Goal: Task Accomplishment & Management: Use online tool/utility

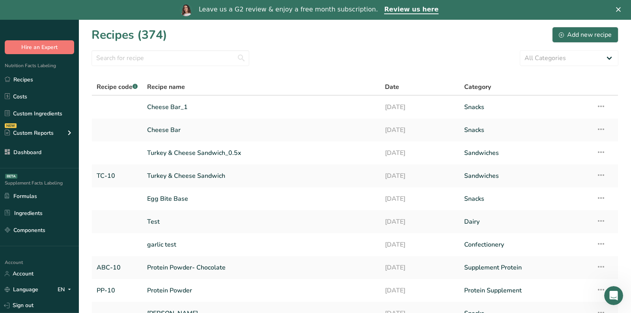
click at [389, 33] on div "Recipes (374) Add new recipe" at bounding box center [355, 35] width 527 height 18
click at [403, 9] on link "Review us here" at bounding box center [411, 10] width 54 height 9
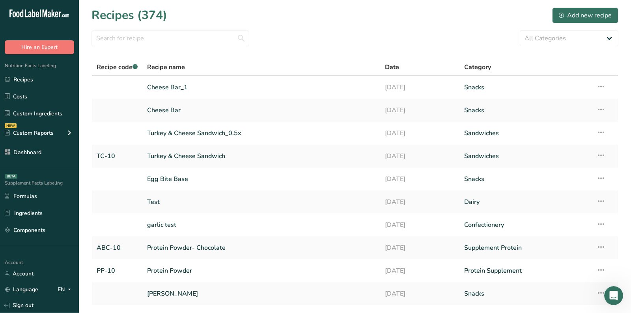
click at [206, 24] on section "Recipes (374) Add new recipe All Categories Baked Goods [GEOGRAPHIC_DATA] break…" at bounding box center [355, 171] width 552 height 343
click at [601, 13] on div "Add new recipe" at bounding box center [585, 15] width 53 height 9
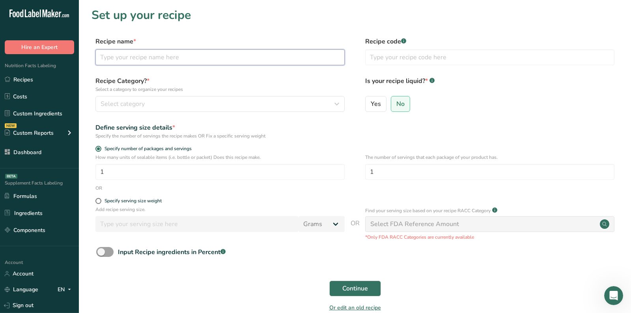
click at [131, 57] on input "text" at bounding box center [219, 57] width 249 height 16
paste input "Cilantro Lime Sauce"
type input "Cilantro Lime Sauce"
click at [106, 201] on div "Specify serving size weight" at bounding box center [133, 201] width 57 height 6
click at [101, 201] on input "Specify serving size weight" at bounding box center [97, 200] width 5 height 5
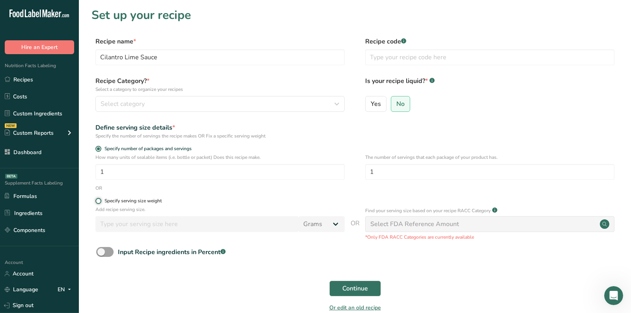
radio input "true"
radio input "false"
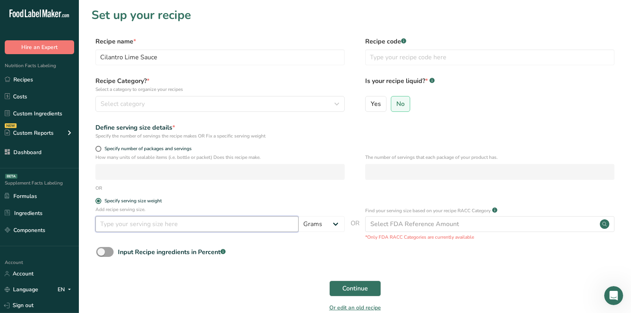
click at [110, 226] on input "number" at bounding box center [196, 224] width 203 height 16
type input "15"
click at [344, 288] on span "Continue" at bounding box center [356, 287] width 26 height 9
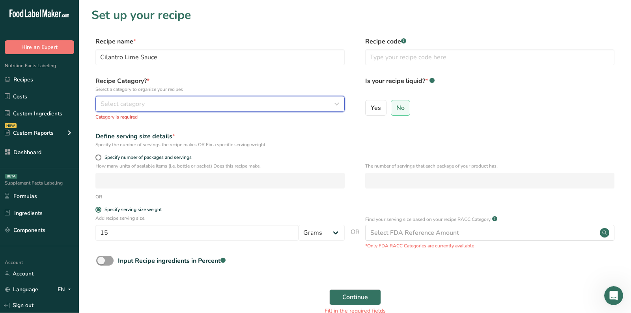
click at [229, 103] on div "Select category" at bounding box center [218, 103] width 234 height 9
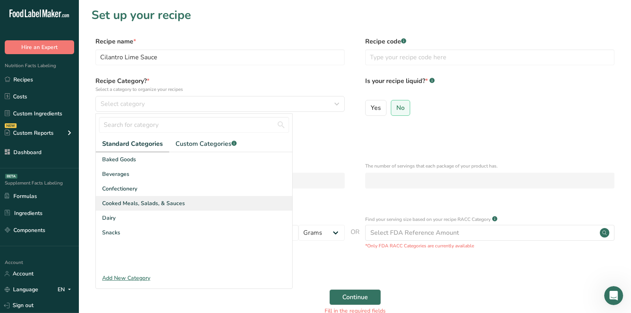
click at [208, 204] on div "Cooked Meals, Salads, & Sauces" at bounding box center [194, 203] width 197 height 15
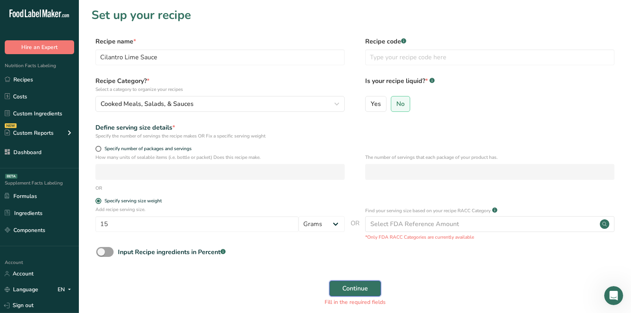
click at [340, 288] on button "Continue" at bounding box center [355, 288] width 52 height 16
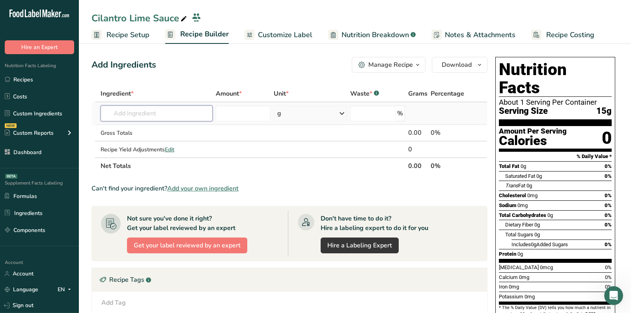
click at [182, 119] on input "text" at bounding box center [157, 113] width 112 height 16
type input "h"
type input ","
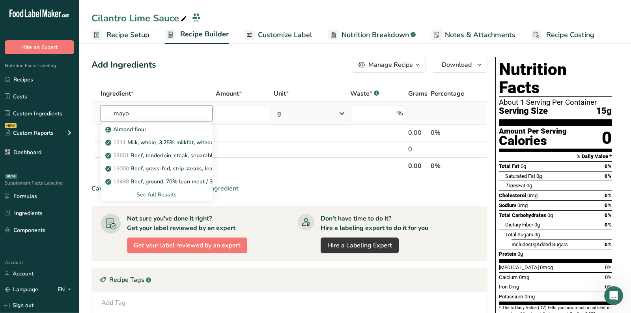
type input "mayo"
click at [155, 193] on div "See full Results" at bounding box center [156, 194] width 99 height 8
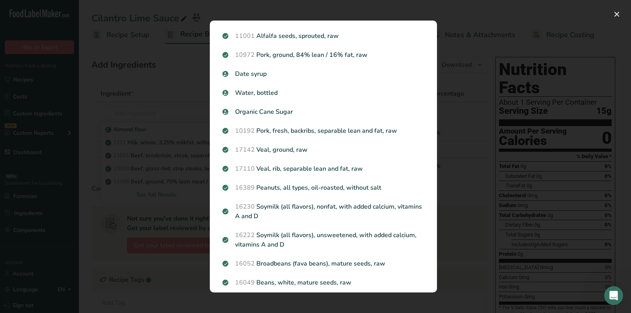
scroll to position [764, 0]
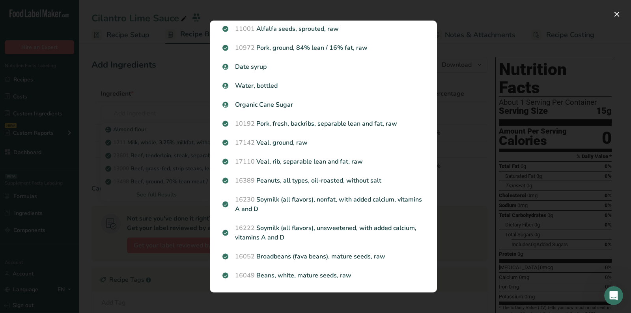
click at [464, 176] on div "Search results modal" at bounding box center [315, 156] width 631 height 313
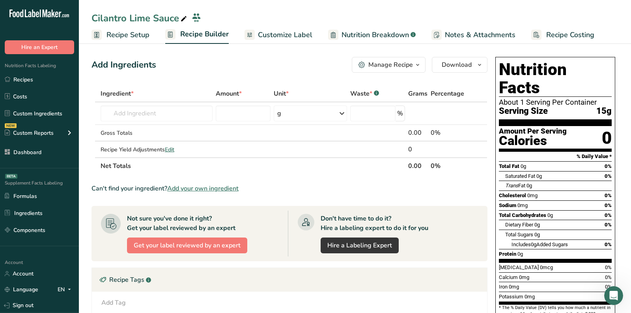
click at [464, 176] on section "Add Ingredients Manage Recipe Delete Recipe Duplicate Recipe Scale Recipe Save …" at bounding box center [355, 257] width 552 height 433
click at [161, 120] on input "text" at bounding box center [157, 113] width 112 height 16
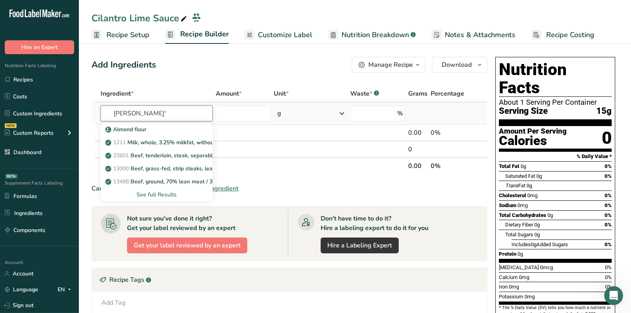
type input "[PERSON_NAME]"
type input "mayonnaise"
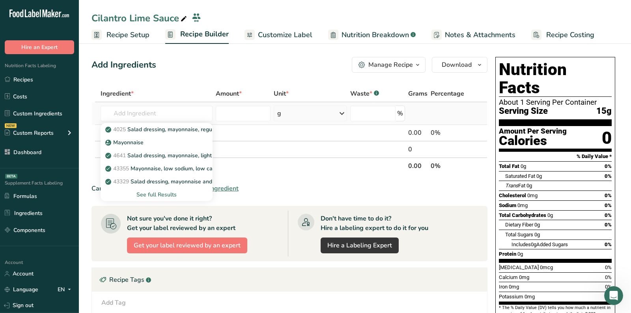
click at [156, 193] on div "See full Results" at bounding box center [156, 194] width 99 height 8
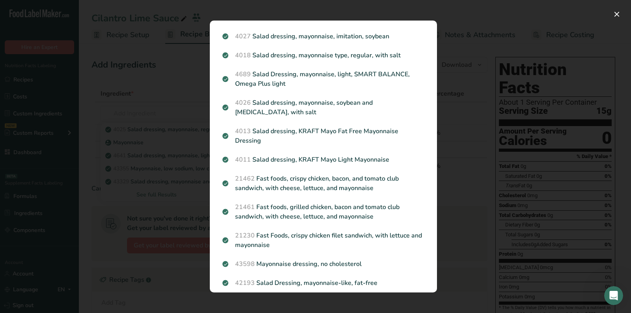
scroll to position [451, 0]
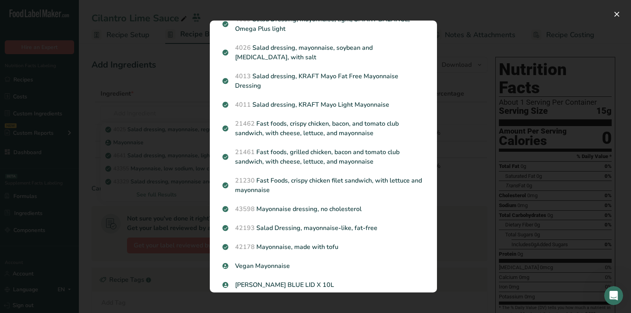
click at [466, 171] on div "Search results modal" at bounding box center [315, 156] width 631 height 313
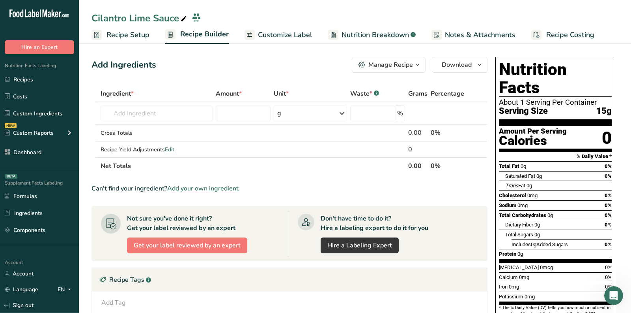
click at [199, 189] on span "Add your own ingredient" at bounding box center [202, 187] width 71 height 9
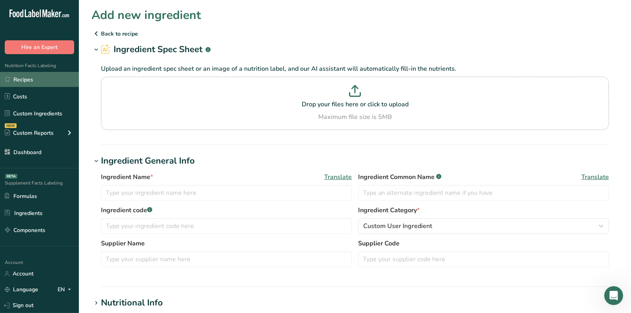
click at [54, 76] on link "Recipes" at bounding box center [39, 79] width 79 height 15
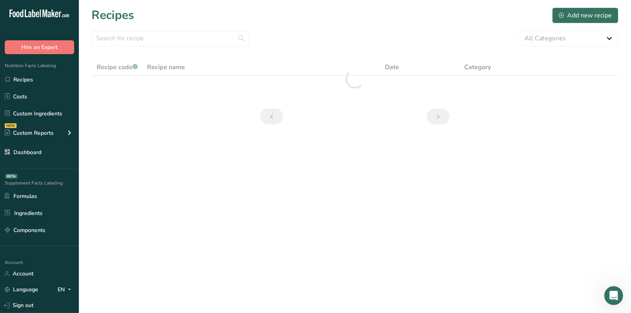
click at [339, 30] on div "All Categories Baked Goods [GEOGRAPHIC_DATA] breakfast butter cookies, batch X …" at bounding box center [355, 38] width 527 height 16
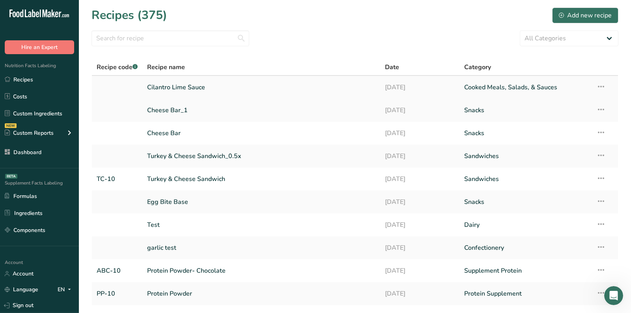
click at [230, 89] on link "Cilantro Lime Sauce" at bounding box center [261, 87] width 228 height 17
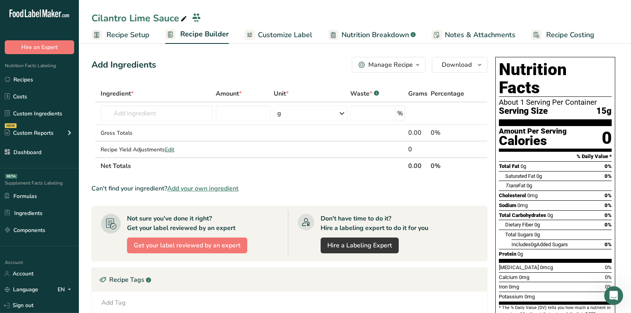
click at [375, 62] on div "Manage Recipe" at bounding box center [391, 64] width 45 height 9
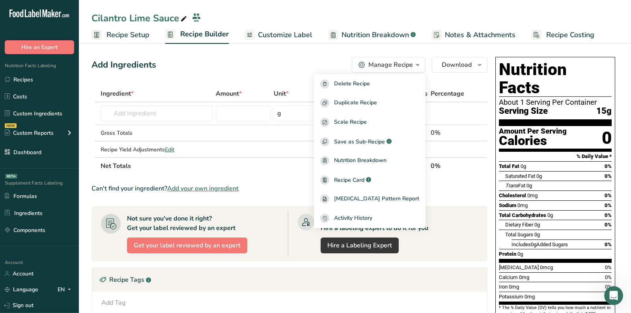
click at [217, 75] on div "Add Ingredients Manage Recipe Delete Recipe Duplicate Recipe Scale Recipe Save …" at bounding box center [292, 258] width 401 height 408
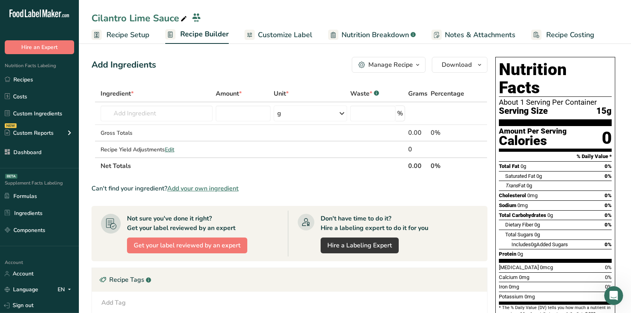
click at [207, 192] on section "Ingredient * Amount * Unit * Waste * .a-a{fill:#347362;}.b-a{fill:#fff;} Grams …" at bounding box center [290, 267] width 396 height 364
click at [207, 188] on span "Add your own ingredient" at bounding box center [202, 187] width 71 height 9
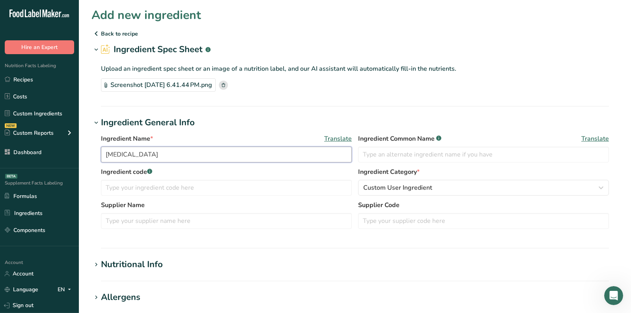
click at [180, 153] on input "[MEDICAL_DATA]" at bounding box center [226, 154] width 251 height 16
paste input "Real Mayonnaise [PERSON_NAME]"
type input "Real Mayonnaise [PERSON_NAME]"
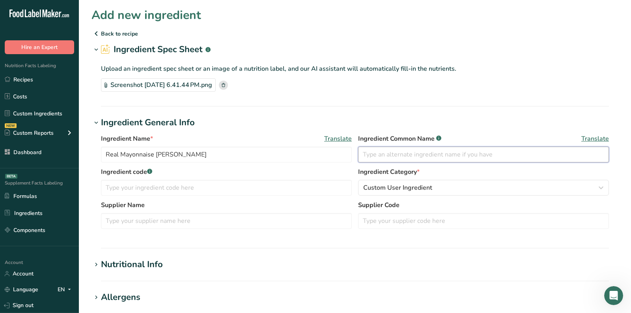
click at [385, 146] on input "text" at bounding box center [483, 154] width 251 height 16
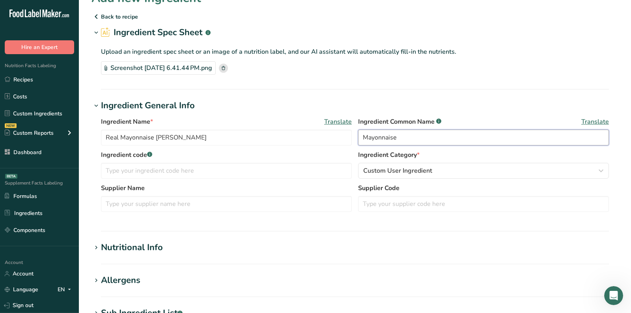
scroll to position [30, 0]
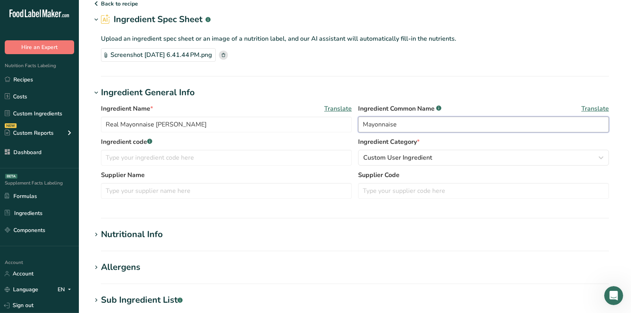
type input "Mayonnaise"
click at [152, 223] on section "Add new ingredient Back to recipe Ingredient Spec Sheet .a-a{fill:#347362;}.b-a…" at bounding box center [355, 244] width 552 height 548
click at [152, 234] on div "Nutritional Info" at bounding box center [132, 234] width 62 height 13
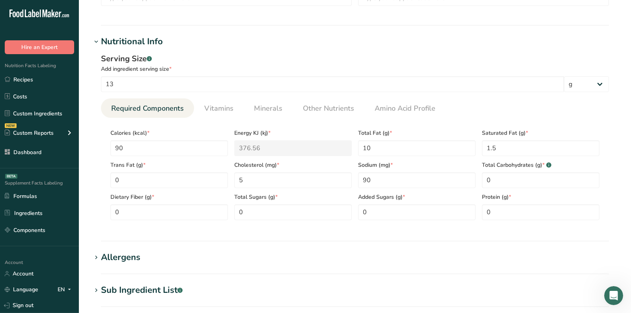
scroll to position [225, 0]
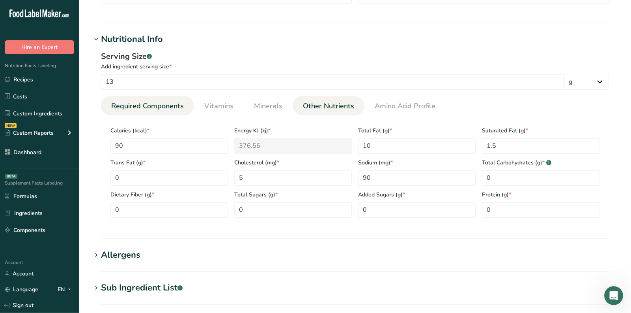
click at [314, 111] on link "Other Nutrients" at bounding box center [329, 106] width 58 height 20
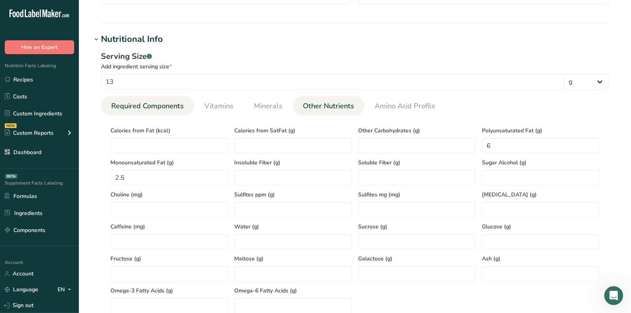
click at [139, 107] on span "Required Components" at bounding box center [147, 106] width 73 height 11
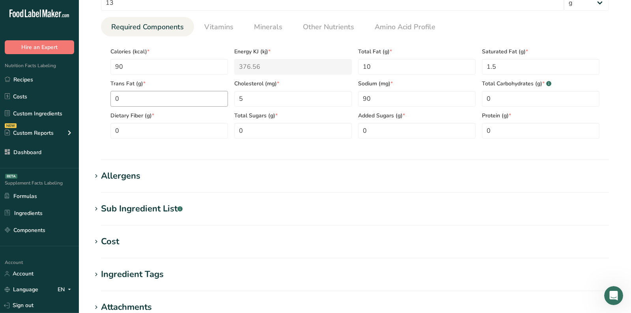
scroll to position [338, 0]
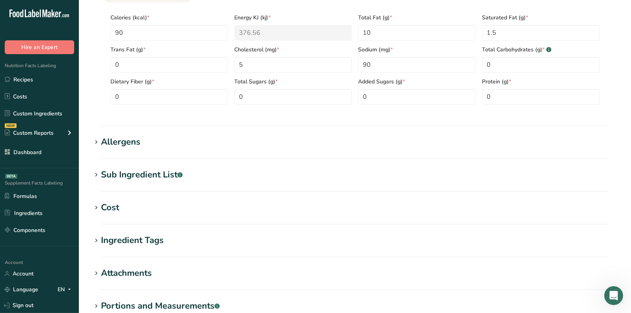
click at [130, 148] on section "Allergens Add any known allergens associated with your ingredient Soy Tree Nuts…" at bounding box center [355, 146] width 527 height 23
click at [128, 144] on div "Allergens" at bounding box center [120, 141] width 39 height 13
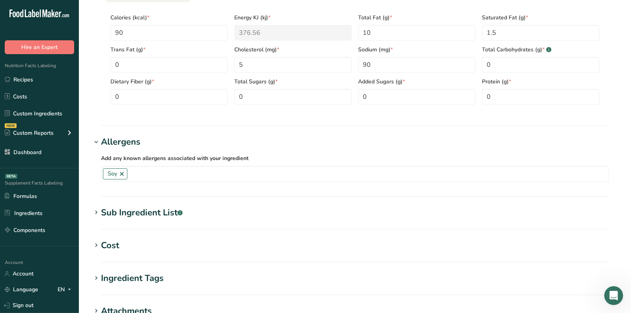
click at [140, 214] on div "Sub Ingredient List .a-a{fill:#347362;}.b-a{fill:#fff;}" at bounding box center [142, 212] width 82 height 13
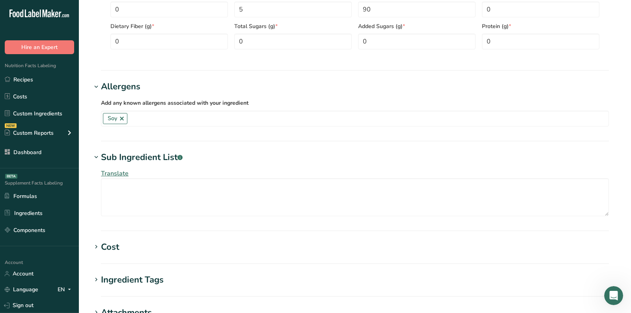
scroll to position [395, 0]
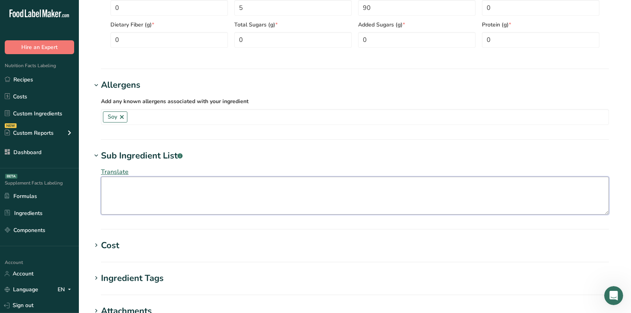
click at [198, 180] on textarea at bounding box center [355, 195] width 508 height 38
paste textarea "[MEDICAL_DATA], Water, Whole Eggs, Distilled Vinegar, Egg Yolks, Salt, Sugar, L…"
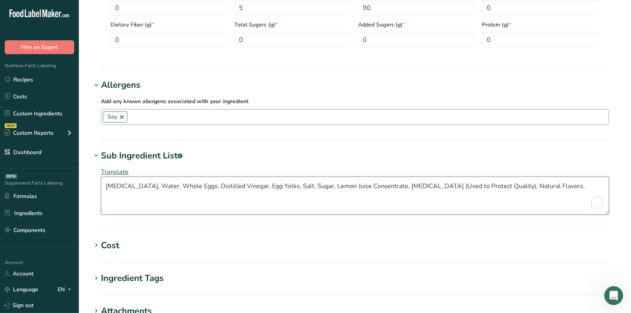
type textarea "[MEDICAL_DATA], Water, Whole Eggs, Distilled Vinegar, Egg Yolks, Salt, Sugar, L…"
click at [161, 117] on input "text" at bounding box center [367, 116] width 481 height 12
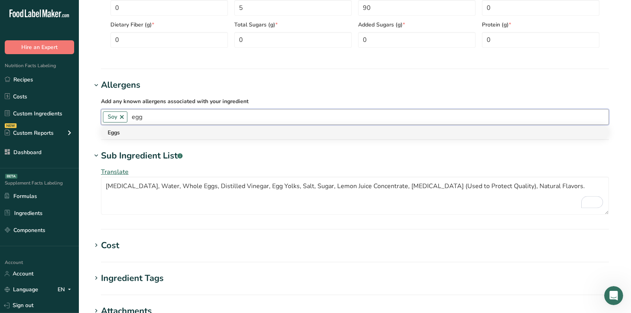
type input "egg"
click at [155, 129] on div "Eggs" at bounding box center [349, 132] width 482 height 8
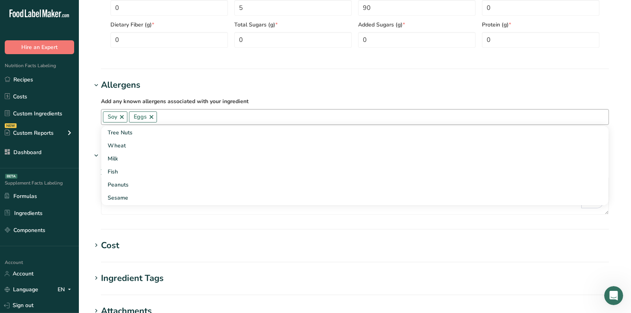
click at [275, 88] on h1 "Allergens" at bounding box center [355, 85] width 527 height 13
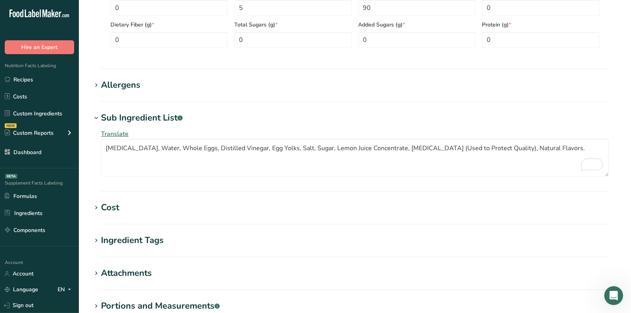
click at [229, 89] on h1 "Allergens" at bounding box center [355, 85] width 527 height 13
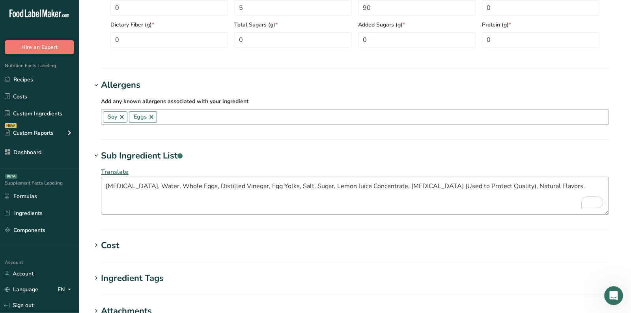
scroll to position [536, 0]
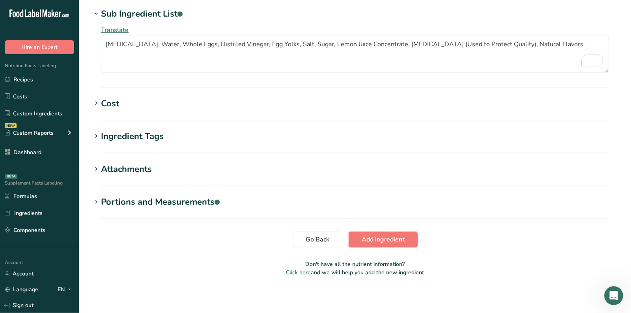
drag, startPoint x: 378, startPoint y: 238, endPoint x: 163, endPoint y: 2, distance: 318.4
click at [378, 238] on span "Add ingredient" at bounding box center [383, 238] width 43 height 9
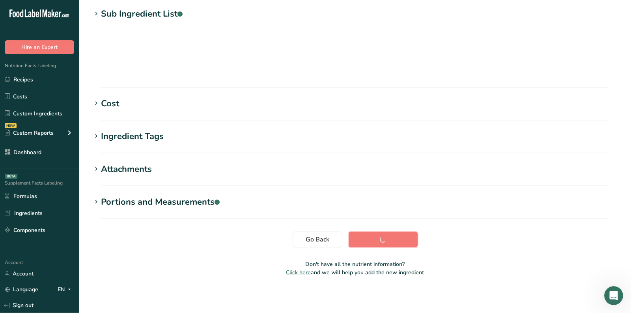
scroll to position [111, 0]
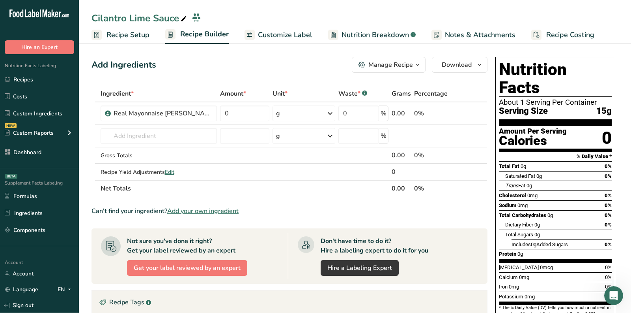
click at [275, 34] on span "Customize Label" at bounding box center [285, 35] width 54 height 11
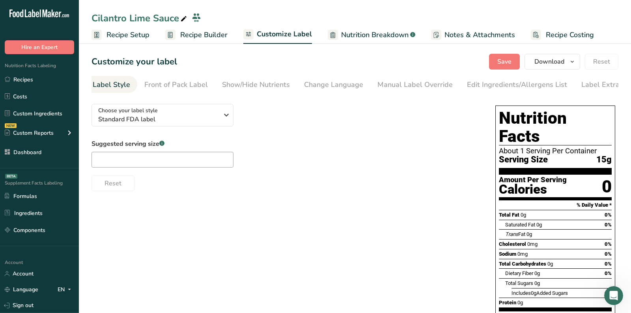
scroll to position [0, 46]
click at [217, 29] on link "Recipe Builder" at bounding box center [196, 35] width 62 height 18
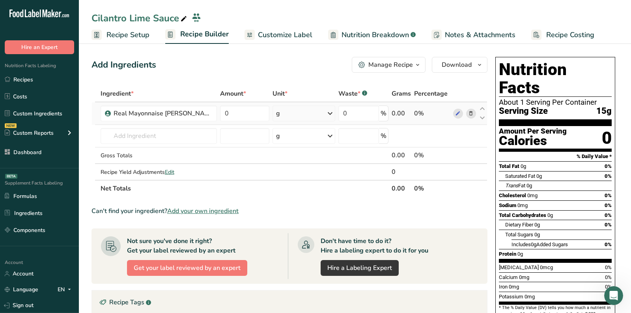
click at [309, 111] on div "g" at bounding box center [304, 113] width 63 height 16
click at [292, 174] on div "See more" at bounding box center [310, 176] width 66 height 8
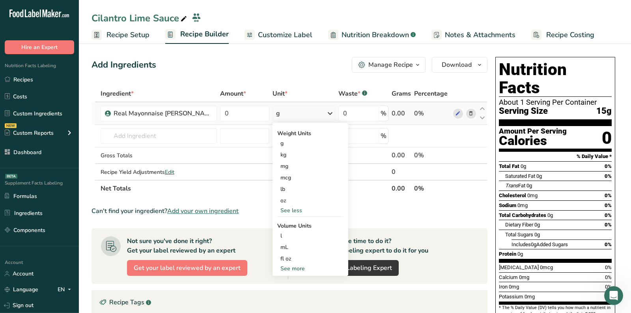
click at [287, 265] on div "See more" at bounding box center [310, 268] width 66 height 8
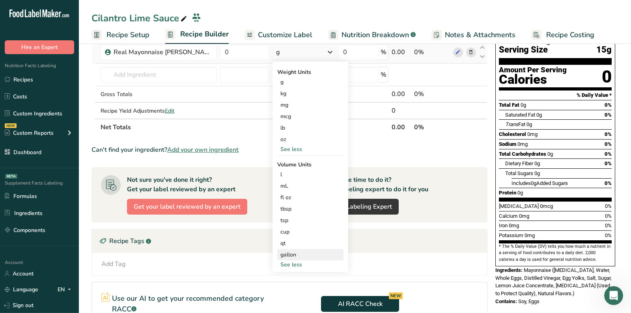
click at [292, 252] on div "gallon" at bounding box center [311, 254] width 60 height 8
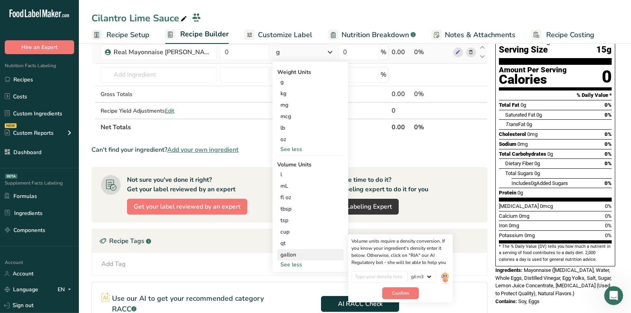
click at [441, 275] on img at bounding box center [445, 277] width 9 height 14
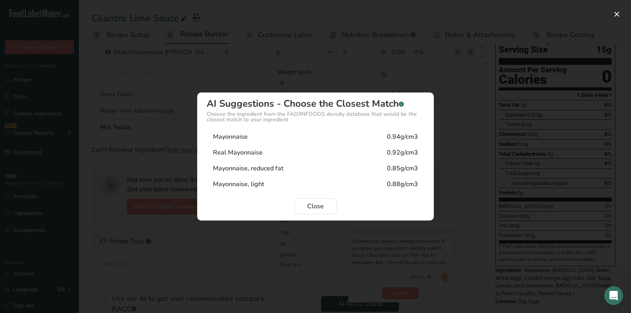
click at [324, 147] on div "Real Mayonnaise 0.92g/cm3" at bounding box center [316, 152] width 218 height 16
type input "0.92"
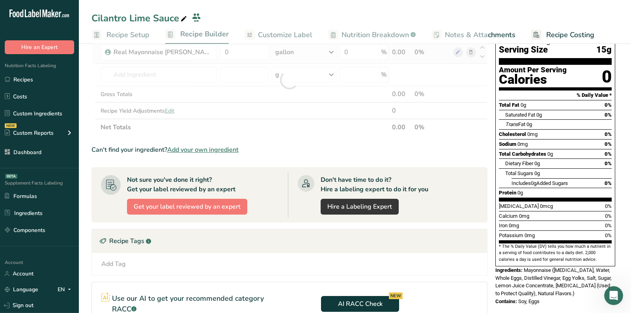
scroll to position [0, 0]
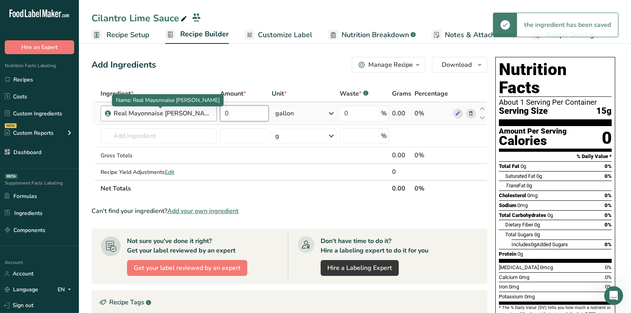
drag, startPoint x: 227, startPoint y: 112, endPoint x: 168, endPoint y: 112, distance: 58.8
click at [168, 112] on tr "Real Mayonnaise [PERSON_NAME] 0 gallon Weight Units g kg mg mcg lb oz See less …" at bounding box center [289, 113] width 395 height 22
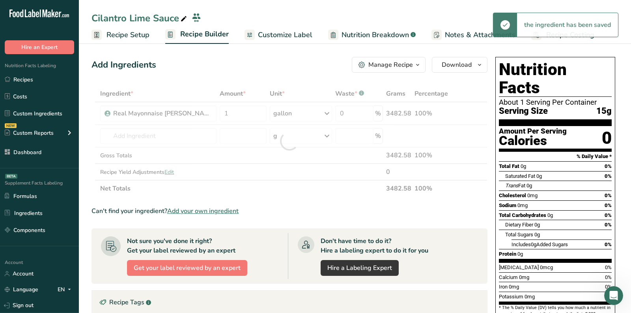
click at [292, 82] on div "Add Ingredients Manage Recipe Delete Recipe Duplicate Recipe Scale Recipe Save …" at bounding box center [292, 269] width 401 height 430
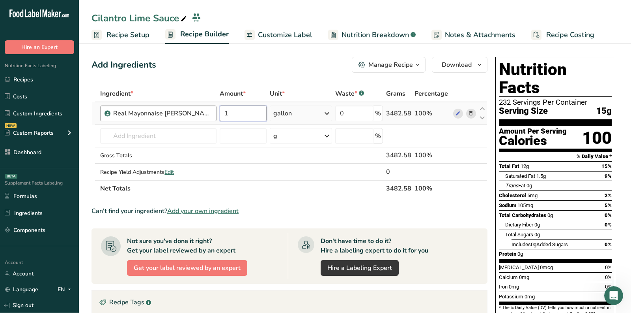
drag, startPoint x: 227, startPoint y: 110, endPoint x: 187, endPoint y: 110, distance: 39.5
click at [190, 110] on tr "Real Mayonnaise [PERSON_NAME] 1 gallon Weight Units g kg mg mcg lb oz See less …" at bounding box center [289, 113] width 395 height 22
paste input "3630"
type input "3630"
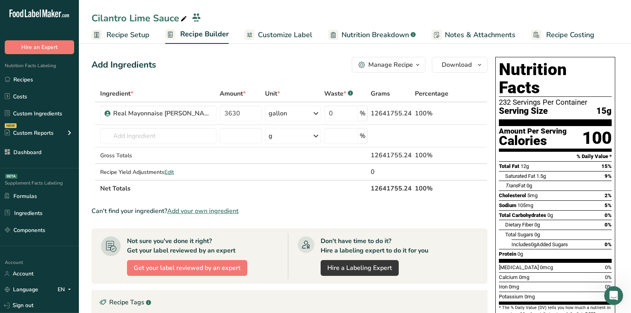
click at [266, 89] on div "Ingredient * Amount * Unit * Waste * .a-a{fill:#347362;}.b-a{fill:#fff;} Grams …" at bounding box center [290, 140] width 396 height 111
click at [295, 120] on div "gallon" at bounding box center [293, 113] width 56 height 16
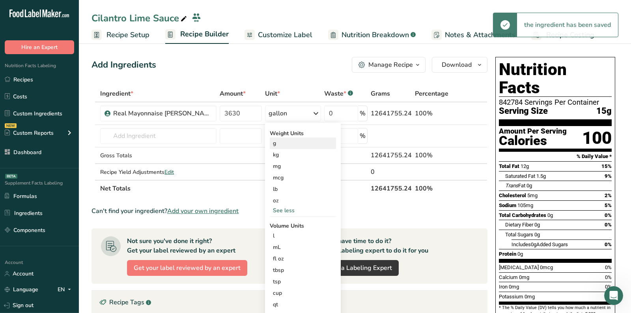
click at [292, 140] on div "g" at bounding box center [303, 142] width 66 height 11
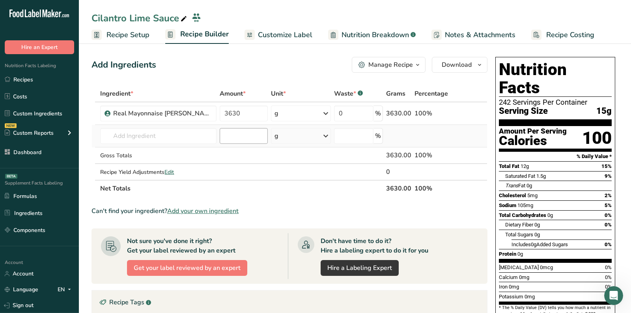
click at [214, 210] on span "Add your own ingredient" at bounding box center [202, 210] width 71 height 9
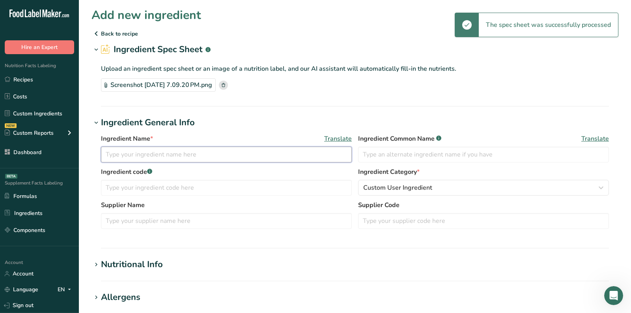
click at [213, 152] on input "text" at bounding box center [226, 154] width 251 height 16
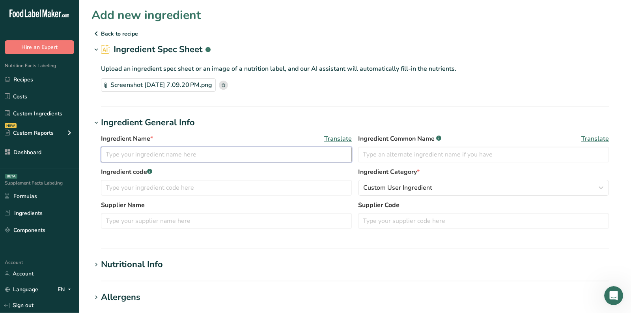
paste input "Sour Cream Glenview Farms"
drag, startPoint x: 140, startPoint y: 152, endPoint x: 68, endPoint y: 152, distance: 72.2
click at [68, 152] on div ".a-20{fill:#fff;} Hire an Expert Nutrition Facts Labeling Recipes Costs Custom …" at bounding box center [315, 286] width 631 height 573
type input "Sour Cream Glenview Farms"
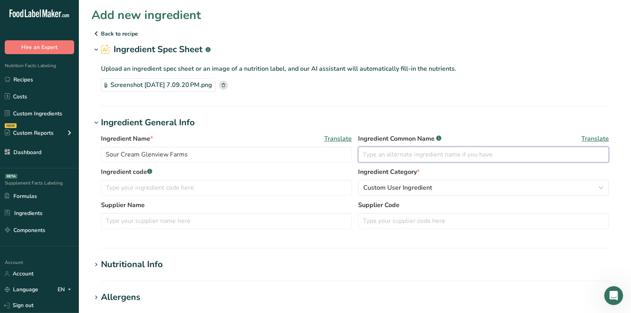
click at [479, 157] on input "text" at bounding box center [483, 154] width 251 height 16
paste input "Sour Cream"
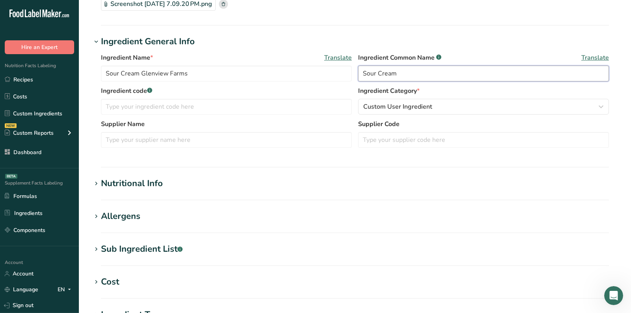
type input "Sour Cream"
click at [146, 187] on div "Nutritional Info" at bounding box center [132, 183] width 62 height 13
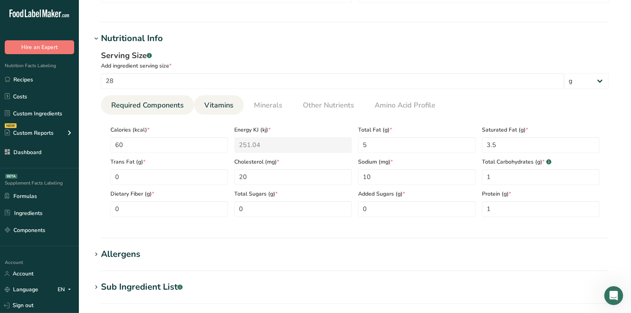
scroll to position [232, 0]
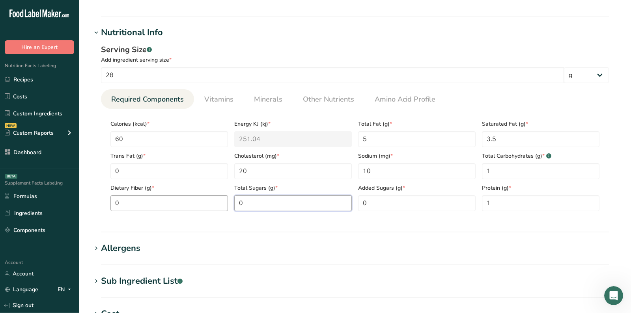
drag, startPoint x: 261, startPoint y: 201, endPoint x: 184, endPoint y: 201, distance: 77.3
click at [184, 201] on div "Calories (kcal) * 60 Energy KJ (kj) * 251.04 Total Fat (g) * 5 Saturated Fat (g…" at bounding box center [355, 163] width 496 height 96
type Sugars "1"
click at [271, 105] on link "Minerals" at bounding box center [268, 99] width 35 height 20
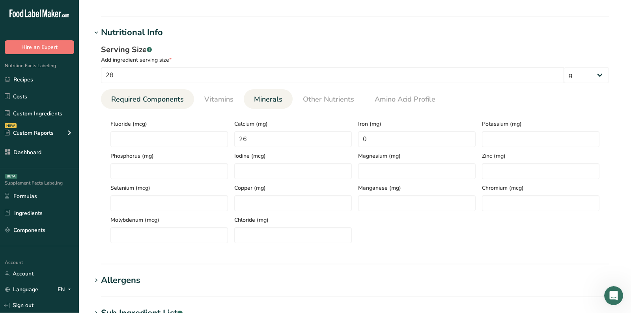
click at [163, 94] on span "Required Components" at bounding box center [147, 99] width 73 height 11
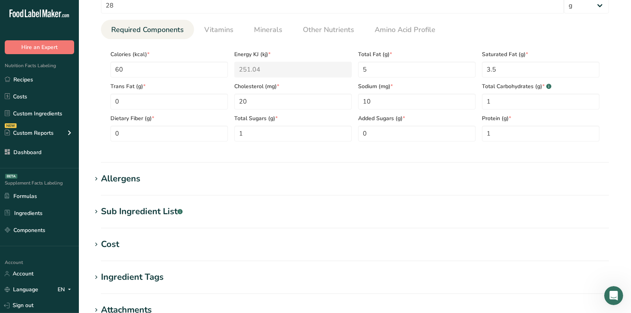
click at [126, 178] on div "Allergens" at bounding box center [120, 178] width 39 height 13
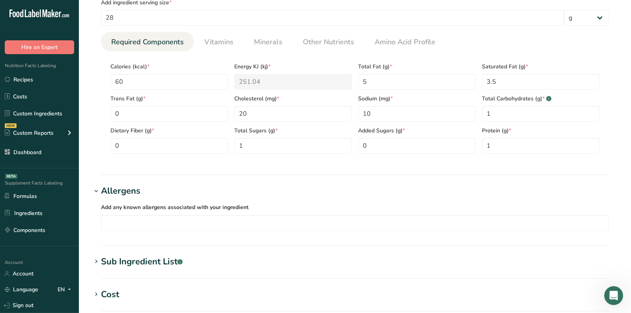
scroll to position [288, 0]
click at [135, 258] on div "Sub Ingredient List .a-a{fill:#347362;}.b-a{fill:#fff;}" at bounding box center [142, 262] width 82 height 13
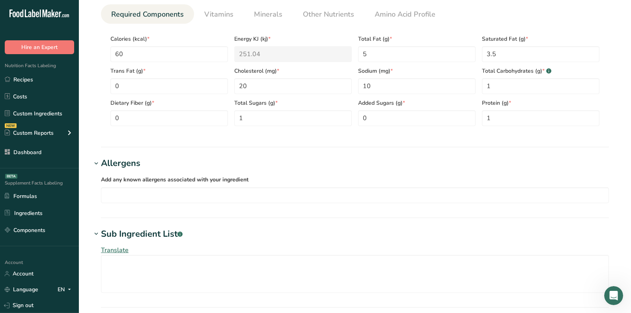
scroll to position [320, 0]
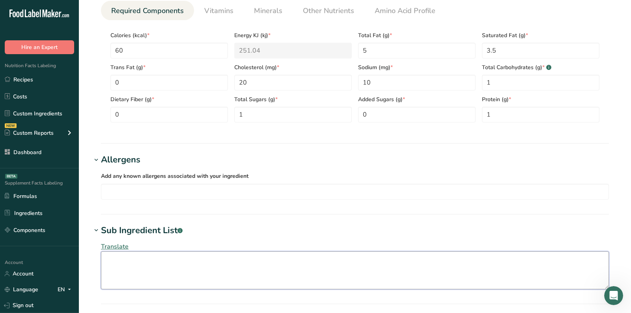
click at [135, 258] on textarea at bounding box center [355, 270] width 508 height 38
paste textarea "cultured cream, contains less than 2% of: whey, food starch-modified (corn), so…"
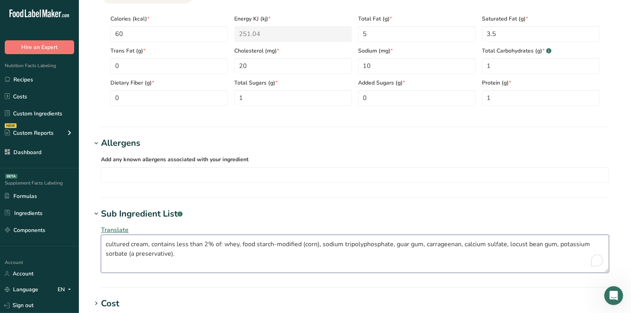
scroll to position [338, 0]
drag, startPoint x: 107, startPoint y: 241, endPoint x: 97, endPoint y: 241, distance: 10.7
click at [103, 241] on textarea "cultured cream, contains less than 2% of: whey, food starch-modified (corn), so…" at bounding box center [355, 252] width 508 height 38
type textarea "Cultured cream, contains less than 2% of: whey, food starch-modified (corn), so…"
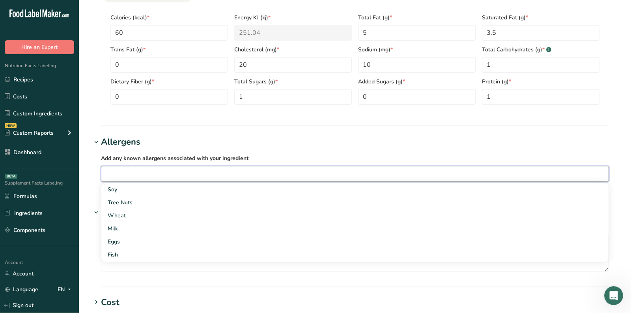
click at [123, 169] on input "text" at bounding box center [354, 173] width 507 height 12
type input "n"
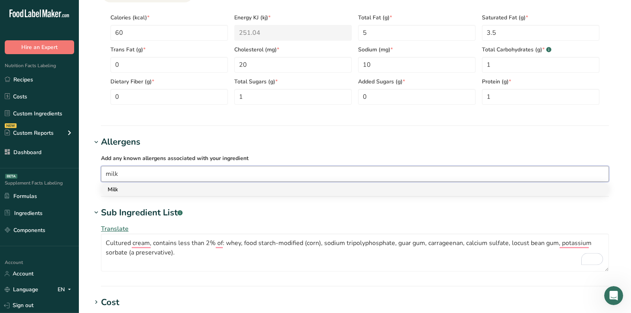
type input "milk"
click at [139, 185] on div "Milk" at bounding box center [349, 189] width 482 height 8
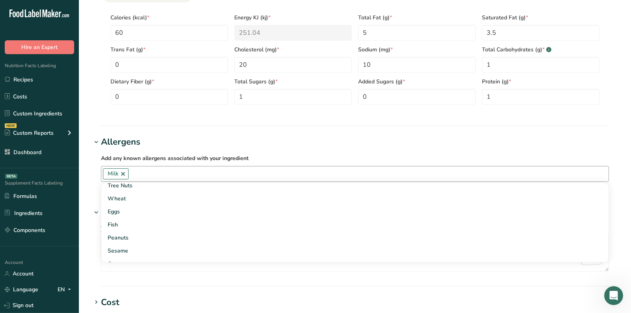
scroll to position [26, 0]
click at [160, 276] on section "Sub Ingredient List .a-a{fill:#347362;}.b-a{fill:#fff;} Translate Cultured crea…" at bounding box center [355, 246] width 527 height 80
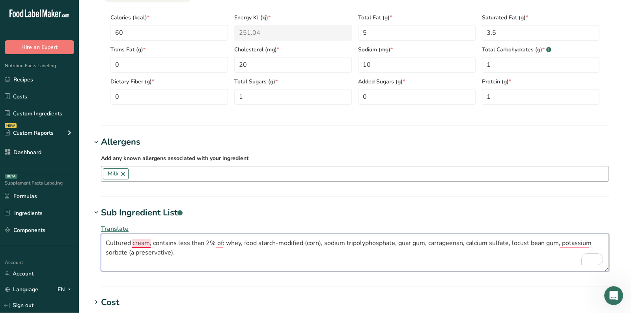
click at [134, 241] on textarea "Cultured cream, contains less than 2% of: whey, food starch-modified (corn), so…" at bounding box center [355, 252] width 508 height 38
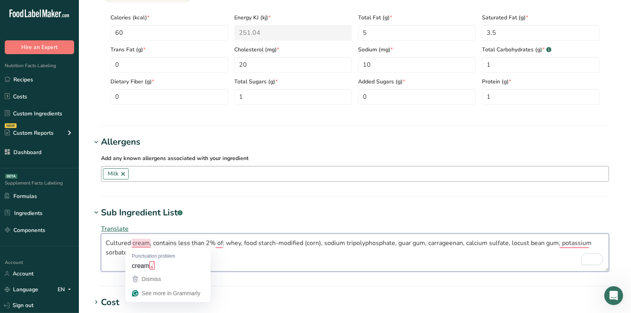
click at [135, 243] on textarea "Cultured cream, contains less than 2% of: whey, food starch-modified (corn), so…" at bounding box center [355, 252] width 508 height 38
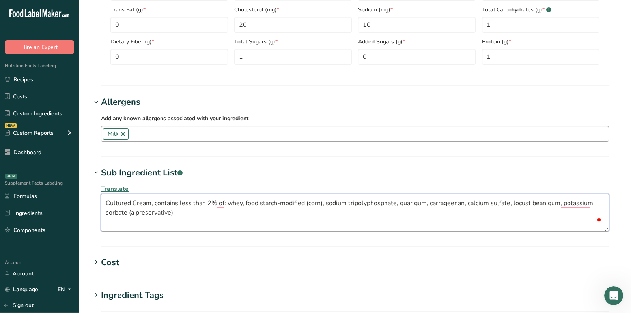
scroll to position [380, 0]
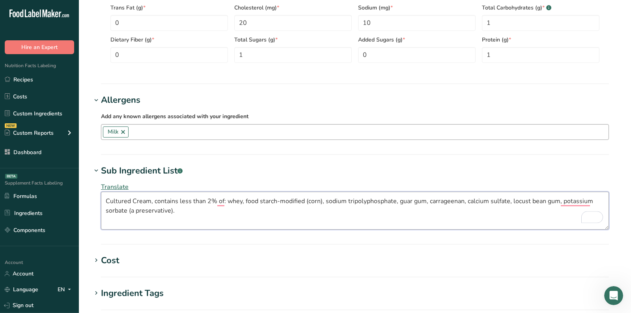
click at [157, 198] on textarea "Cultured Cream, contains less than 2% of: whey, food starch-modified (corn), so…" at bounding box center [355, 210] width 508 height 38
click at [226, 209] on textarea "Cultured Cream, contains less than 2% of: whey, food starch-modified (corn), so…" at bounding box center [355, 210] width 508 height 38
type textarea "Cultured Cream, contains less than 2% of: whey, food starch-modified (corn), so…"
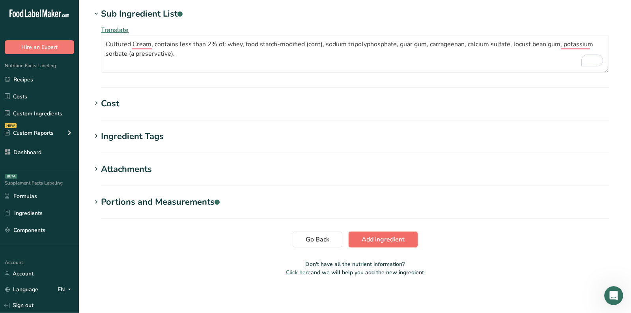
click at [365, 231] on button "Add ingredient" at bounding box center [383, 239] width 69 height 16
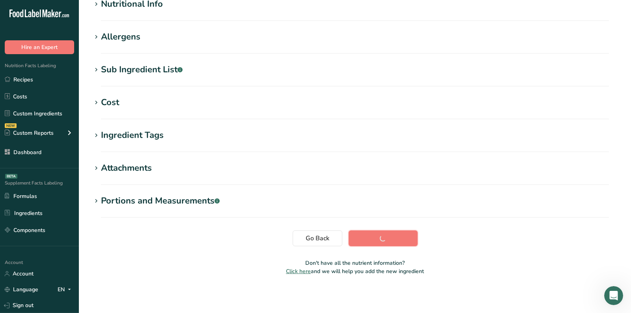
scroll to position [0, 0]
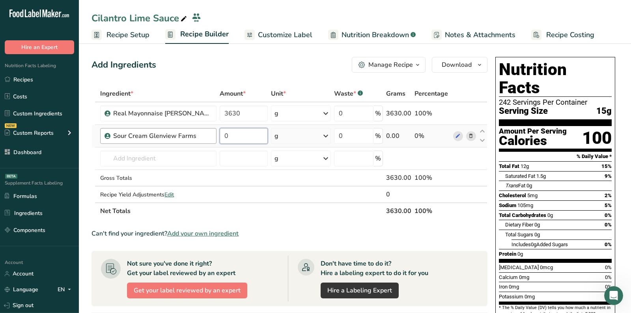
drag, startPoint x: 226, startPoint y: 137, endPoint x: 207, endPoint y: 133, distance: 19.8
click at [218, 137] on td "0" at bounding box center [243, 136] width 51 height 22
type input "7"
click at [309, 138] on div "Ingredient * Amount * Unit * Waste * .a-a{fill:#347362;}.b-a{fill:#fff;} Grams …" at bounding box center [290, 152] width 396 height 134
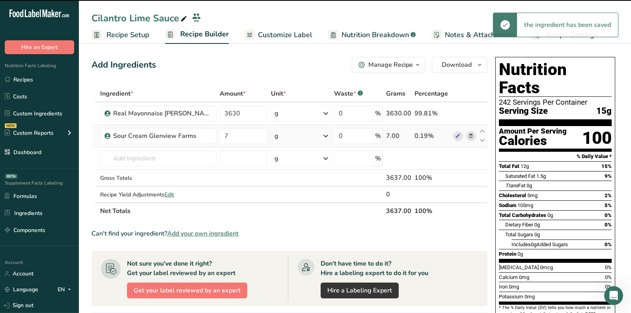
click at [303, 133] on div "g" at bounding box center [301, 136] width 60 height 16
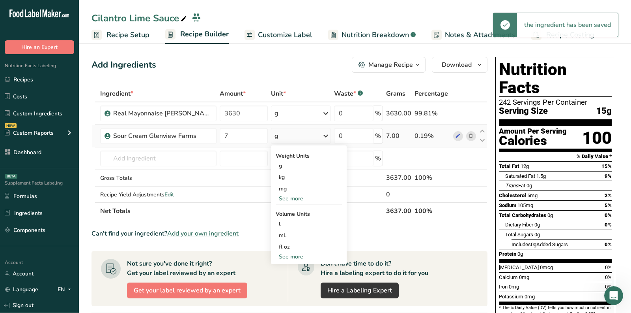
click at [291, 198] on div "See more" at bounding box center [309, 198] width 66 height 8
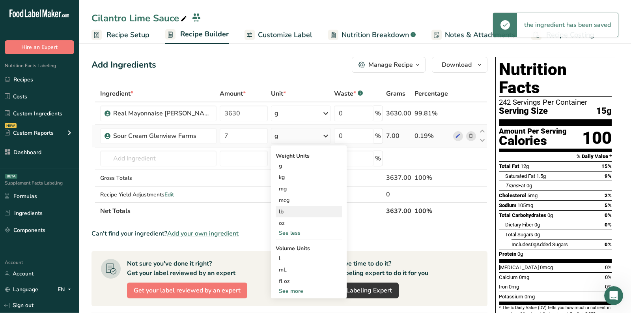
click at [286, 212] on div "lb" at bounding box center [309, 211] width 66 height 11
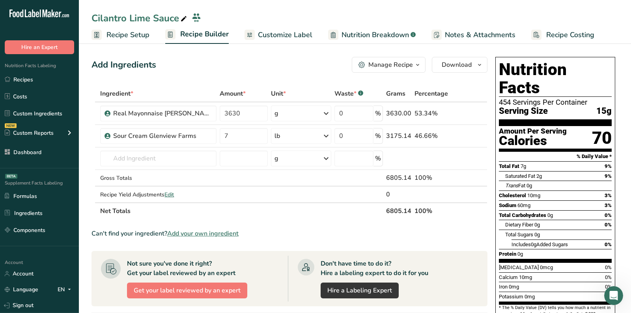
click at [200, 232] on span "Add your own ingredient" at bounding box center [202, 232] width 71 height 9
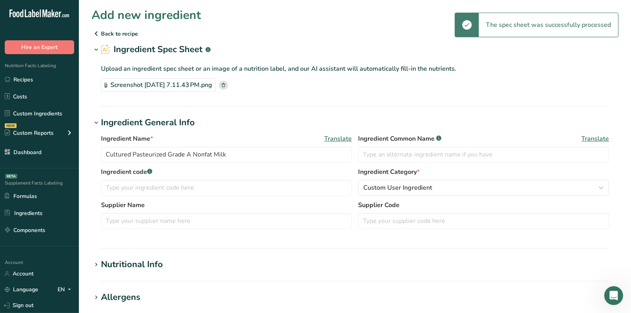
click at [245, 165] on div "Ingredient Name * Translate Cultured Pasteurized Grade A Nonfat Milk Ingredient…" at bounding box center [355, 150] width 508 height 33
click at [243, 156] on input "Cultured Pasteurized Grade A Nonfat Milk" at bounding box center [226, 154] width 251 height 16
paste input "Yogurt, Nonfat, Plain Yoplait"
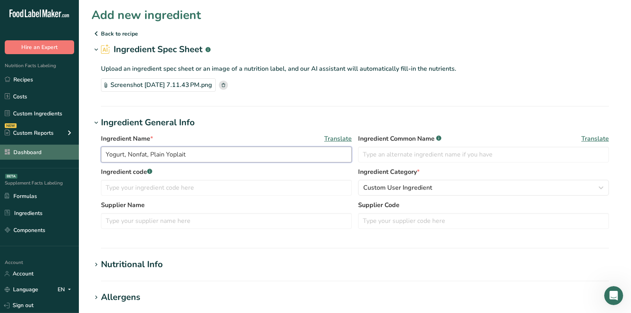
drag, startPoint x: 120, startPoint y: 152, endPoint x: 79, endPoint y: 151, distance: 41.9
click at [82, 152] on section "Add new ingredient Back to recipe Ingredient Spec Sheet .a-a{fill:#347362;}.b-a…" at bounding box center [355, 274] width 552 height 548
type input "Yogurt, Nonfat, Plain Yoplait"
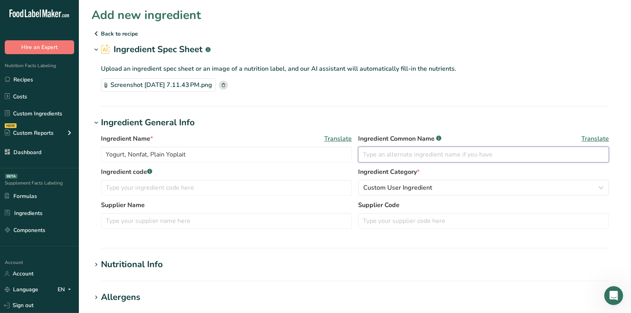
click at [402, 149] on input "text" at bounding box center [483, 154] width 251 height 16
type input "Plain Nonfat Yogurt"
click at [139, 279] on section "Nutritional Info Serving Size .a-a{fill:#347362;}.b-a{fill:#fff;} Add ingredien…" at bounding box center [355, 269] width 527 height 23
click at [139, 256] on section "Add new ingredient Back to recipe Ingredient Spec Sheet .a-a{fill:#347362;}.b-a…" at bounding box center [355, 274] width 552 height 548
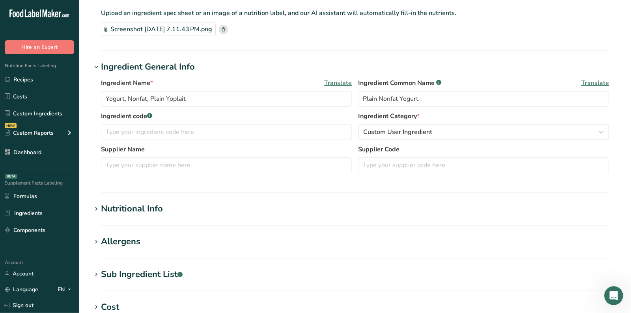
scroll to position [64, 0]
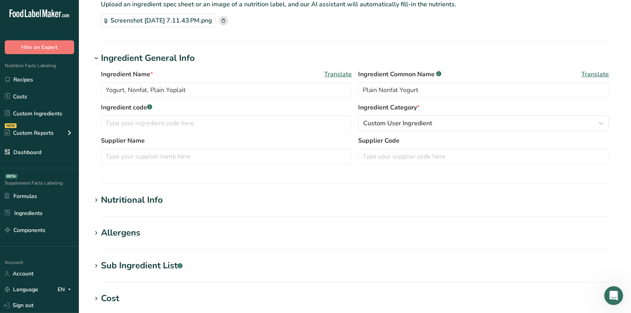
click at [140, 191] on section "Add new ingredient Back to recipe Ingredient Spec Sheet .a-a{fill:#347362;}.b-a…" at bounding box center [355, 210] width 552 height 548
click at [140, 198] on div "Nutritional Info" at bounding box center [132, 199] width 62 height 13
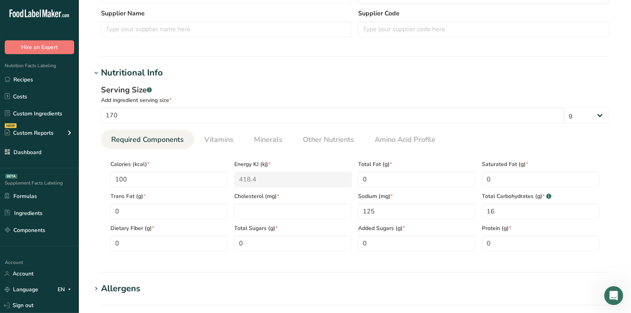
scroll to position [211, 0]
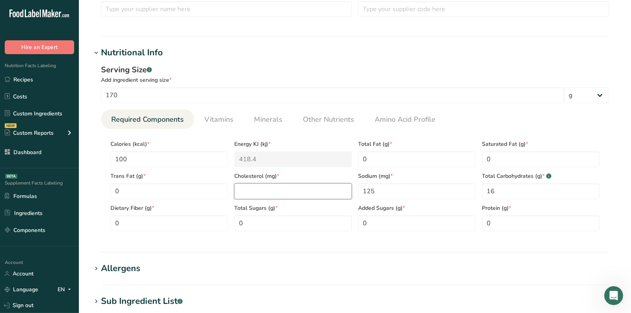
click at [253, 185] on input "number" at bounding box center [293, 191] width 118 height 16
type input "5"
click at [270, 130] on section "Calories (kcal) * 100 Energy KJ (kj) * 418.4 Total Fat (g) * 0 Saturated Fat (g…" at bounding box center [355, 183] width 508 height 109
click at [264, 112] on link "Minerals" at bounding box center [268, 119] width 35 height 20
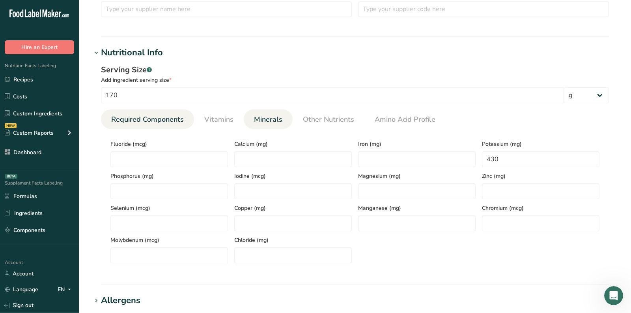
click at [187, 117] on li "Required Components" at bounding box center [147, 118] width 93 height 19
click at [163, 109] on link "Required Components" at bounding box center [147, 119] width 79 height 20
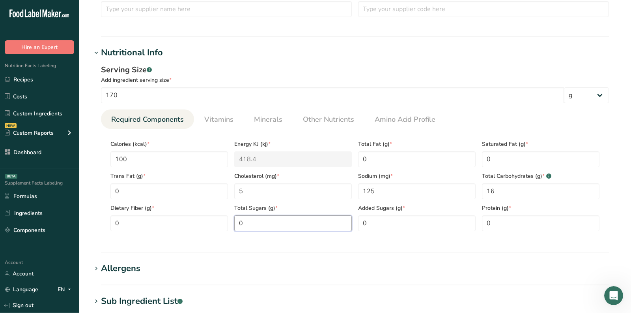
drag, startPoint x: 245, startPoint y: 217, endPoint x: 170, endPoint y: 211, distance: 75.2
click at [176, 214] on div "Calories (kcal) * 100 Energy KJ (kj) * 418.4 Total Fat (g) * 0 Saturated Fat (g…" at bounding box center [355, 183] width 496 height 96
type Sugars "11"
click at [475, 223] on div "Calories (kcal) * 100 Energy KJ (kj) * 418.4 Total Fat (g) * 0 Saturated Fat (g…" at bounding box center [355, 183] width 496 height 96
type input "10"
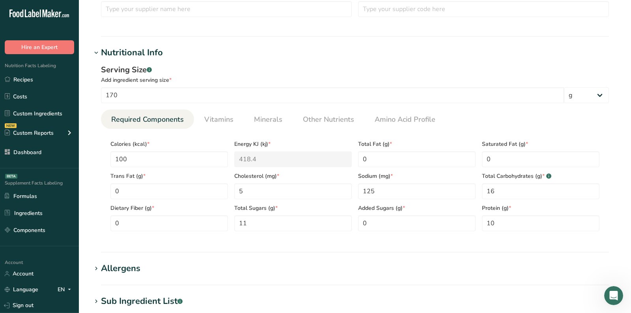
click at [119, 298] on div "Sub Ingredient List .a-a{fill:#347362;}.b-a{fill:#fff;}" at bounding box center [142, 300] width 82 height 13
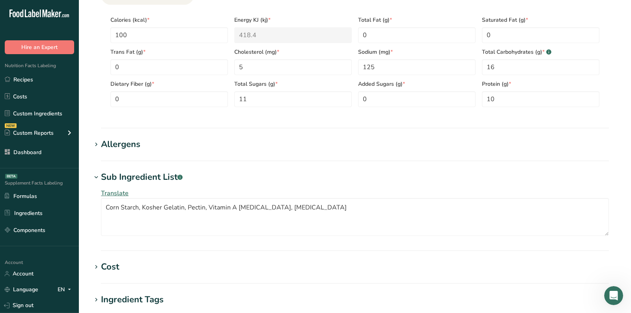
scroll to position [344, 0]
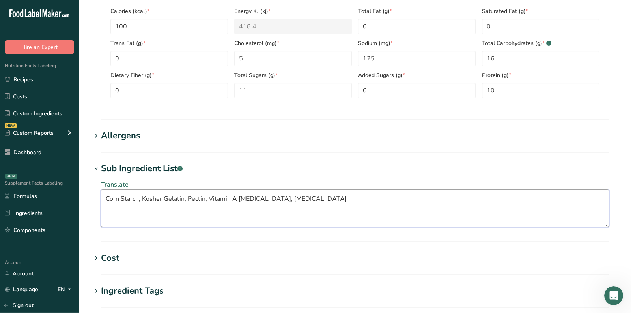
click at [131, 202] on textarea "Corn Starch, Kosher Gelatin, Pectin, Vitamin A Acetate, Vitamin D3" at bounding box center [355, 208] width 508 height 38
drag, startPoint x: 327, startPoint y: 196, endPoint x: 327, endPoint y: 191, distance: 4.3
click at [327, 196] on textarea "Corn Starch, Kosher Gelatin, Pectin, Vitamin A Acetate, Vitamin D3" at bounding box center [355, 208] width 508 height 38
paste textarea "Cultured Pasteurized Grade A Nonfat Milk. Contains Less than 2% of: Corn Starch…"
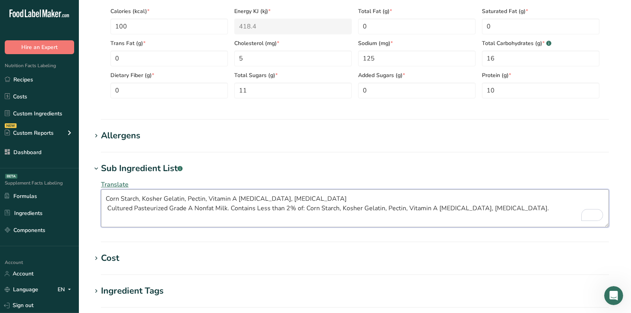
drag, startPoint x: 107, startPoint y: 207, endPoint x: 96, endPoint y: 204, distance: 11.6
click at [98, 207] on div "Translate Corn Starch, Kosher Gelatin, Pectin, Vitamin A Acetate, Vitamin D3 Cu…" at bounding box center [355, 203] width 527 height 57
click at [145, 213] on textarea "Corn Starch, Kosher Gelatin, Pectin, Vitamin A Acetate, Vitamin D3 Cultured Pas…" at bounding box center [355, 208] width 508 height 38
click at [104, 210] on textarea "Corn Starch, Kosher Gelatin, Pectin, Vitamin A Acetate, Vitamin D3 Cultured Pas…" at bounding box center [355, 208] width 508 height 38
click at [226, 207] on textarea "Corn Starch, Kosher Gelatin, Pectin, Vitamin A Acetate, Vitamin D3 Cultured Pas…" at bounding box center [355, 208] width 508 height 38
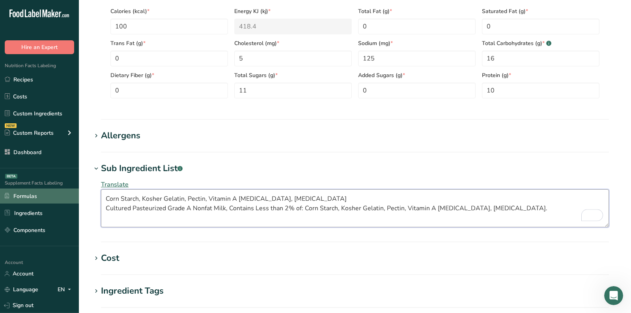
drag, startPoint x: 304, startPoint y: 197, endPoint x: 10, endPoint y: 195, distance: 294.0
click at [10, 195] on div ".a-20{fill:#fff;} Hire an Expert Nutrition Facts Labeling Recipes Costs Custom …" at bounding box center [315, 62] width 631 height 812
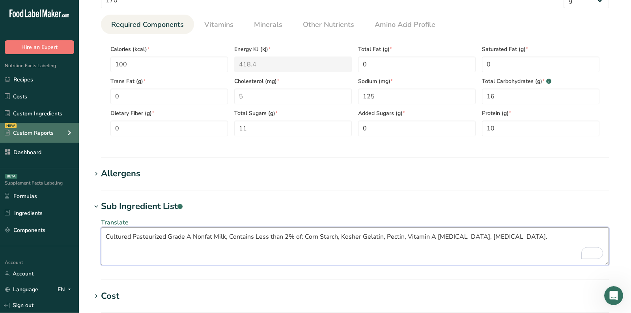
scroll to position [303, 0]
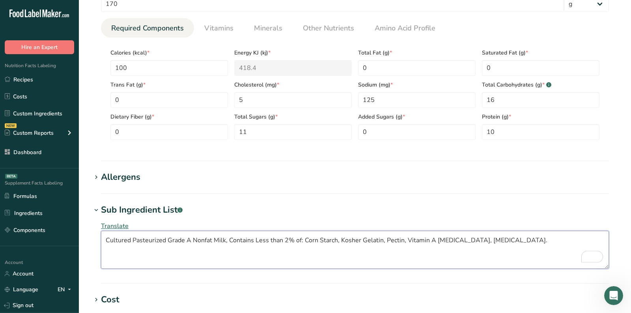
type textarea "Cultured Pasteurized Grade A Nonfat Milk, Contains Less than 2% of: Corn Starch…"
click at [135, 199] on section "Add new ingredient Back to recipe Ingredient Spec Sheet .a-a{fill:#347362;}.b-a…" at bounding box center [355, 90] width 552 height 787
click at [114, 175] on div "Allergens" at bounding box center [120, 176] width 39 height 13
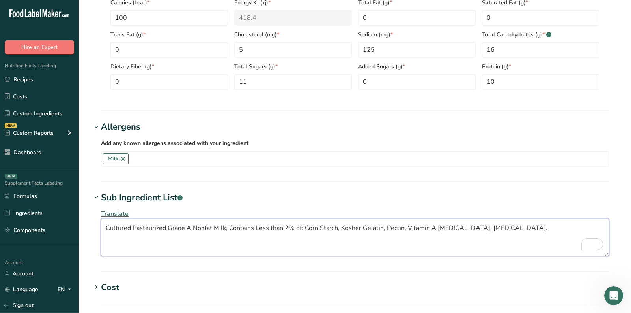
click at [213, 239] on textarea "Cultured Pasteurized Grade A Nonfat Milk, Contains Less than 2% of: Corn Starch…" at bounding box center [355, 237] width 508 height 38
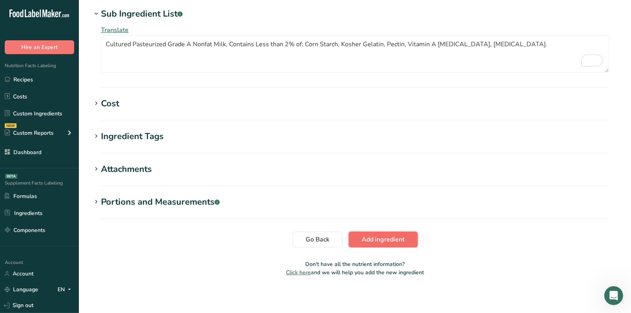
click at [392, 240] on span "Add ingredient" at bounding box center [383, 238] width 43 height 9
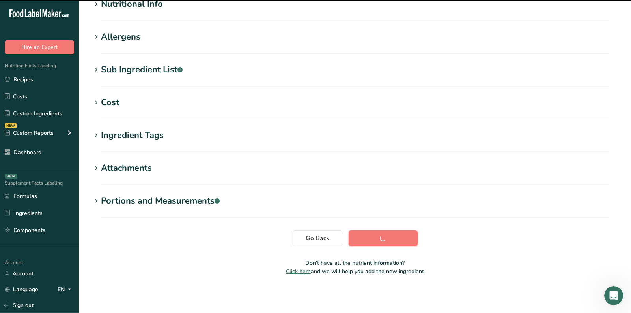
scroll to position [0, 0]
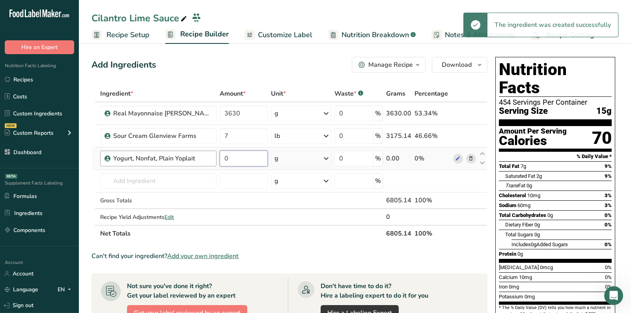
drag, startPoint x: 231, startPoint y: 155, endPoint x: 197, endPoint y: 153, distance: 34.0
click at [197, 153] on tr "Yogurt, Nonfat, Plain Yoplait 0 g Weight Units g kg mg See more Volume Units l …" at bounding box center [289, 158] width 395 height 22
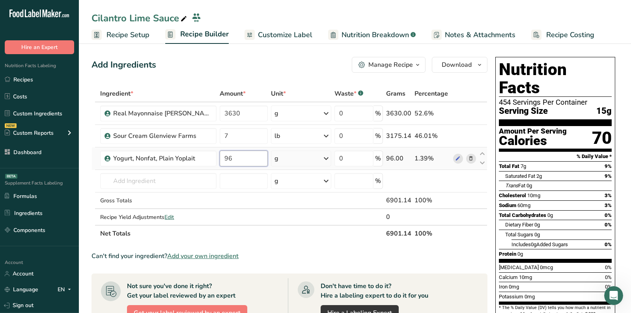
type input "96"
click at [300, 160] on div "Ingredient * Amount * Unit * Waste * .a-a{fill:#347362;}.b-a{fill:#fff;} Grams …" at bounding box center [290, 163] width 396 height 156
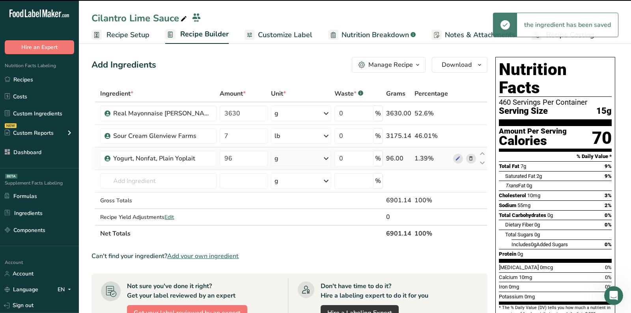
click at [300, 160] on div "g" at bounding box center [301, 158] width 60 height 16
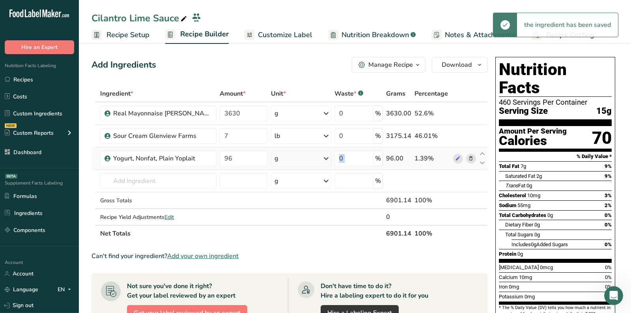
click at [299, 159] on div "g" at bounding box center [301, 158] width 60 height 16
click at [291, 225] on div "Weight Units g kg mg See more Volume Units l Volume units require a density con…" at bounding box center [309, 227] width 76 height 118
click at [291, 223] on div "See more" at bounding box center [309, 221] width 66 height 8
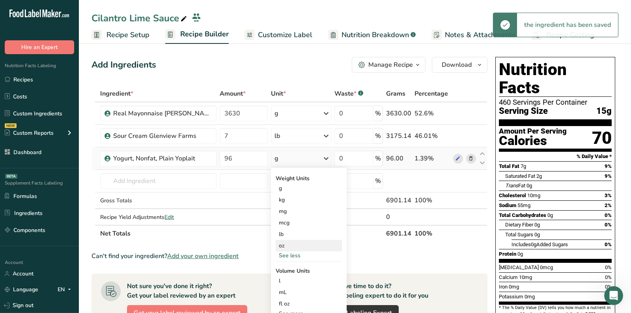
click at [289, 240] on div "oz" at bounding box center [309, 245] width 66 height 11
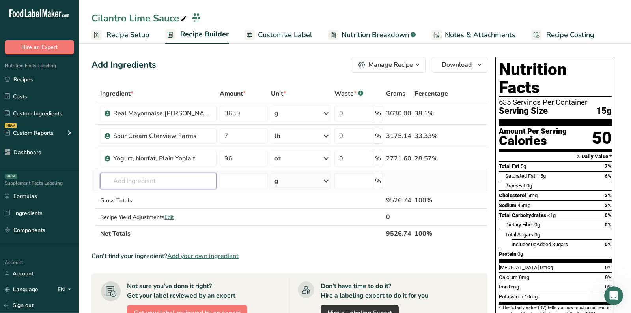
click at [149, 187] on input "text" at bounding box center [158, 181] width 116 height 16
drag, startPoint x: 133, startPoint y: 182, endPoint x: 58, endPoint y: 178, distance: 75.0
click at [58, 178] on div ".a-20{fill:#fff;} Hire an Expert Nutrition Facts Labeling Recipes Costs Custom …" at bounding box center [315, 271] width 631 height 542
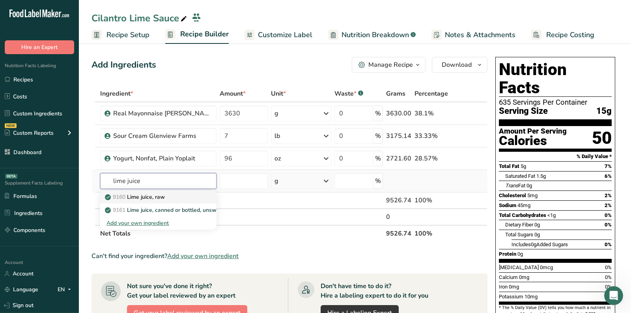
type input "lime juice"
click at [150, 193] on p "9160 Lime juice, raw" at bounding box center [136, 197] width 58 height 8
type input "Lime juice, raw"
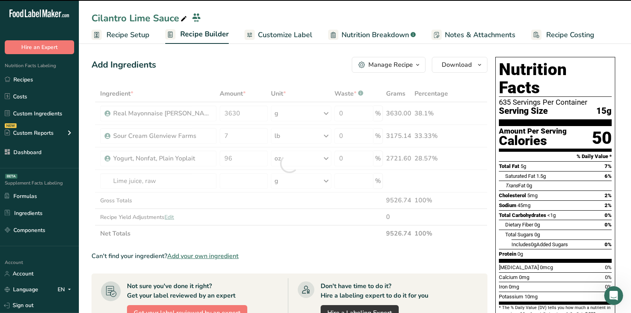
type input "0"
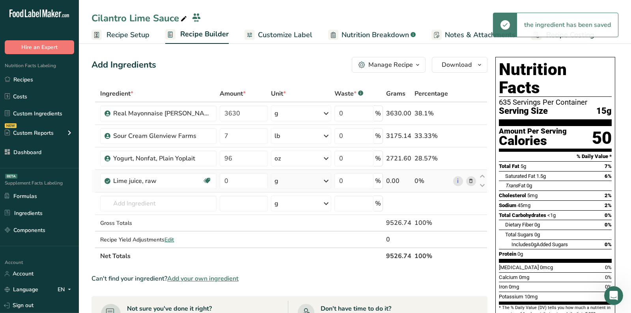
click at [299, 183] on div "g" at bounding box center [301, 181] width 60 height 16
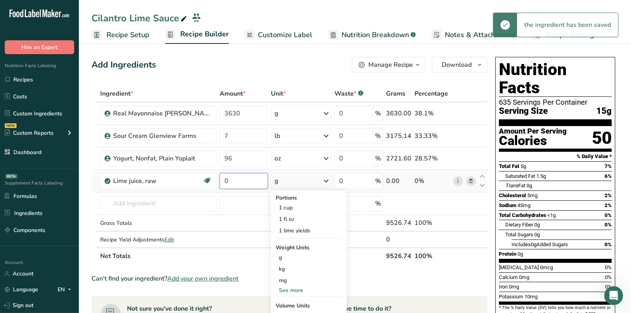
click at [243, 180] on input "0" at bounding box center [244, 181] width 48 height 16
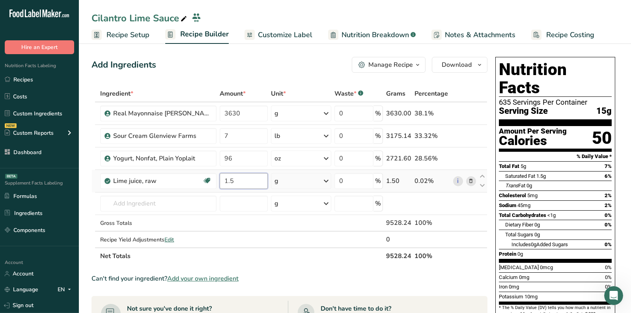
type input "1.5"
click at [286, 184] on div "Ingredient * Amount * Unit * Waste * .a-a{fill:#347362;}.b-a{fill:#fff;} Grams …" at bounding box center [290, 174] width 396 height 179
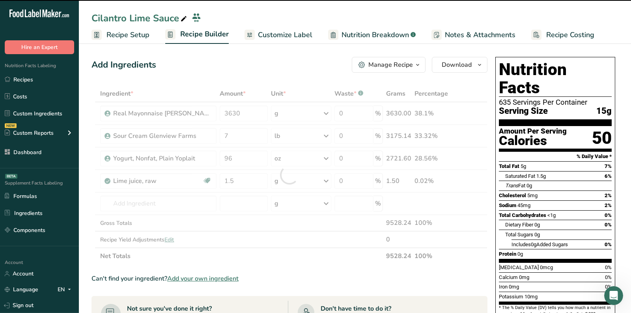
click at [286, 185] on div at bounding box center [290, 174] width 396 height 179
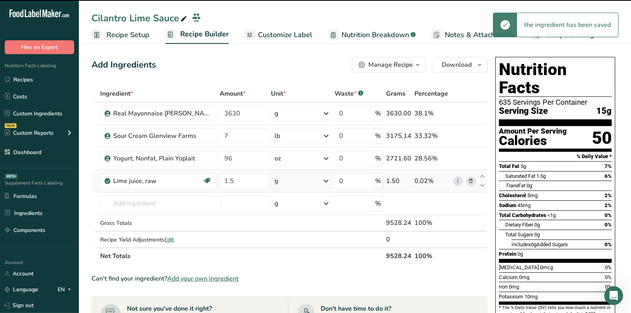
click at [285, 185] on div "g" at bounding box center [301, 181] width 60 height 16
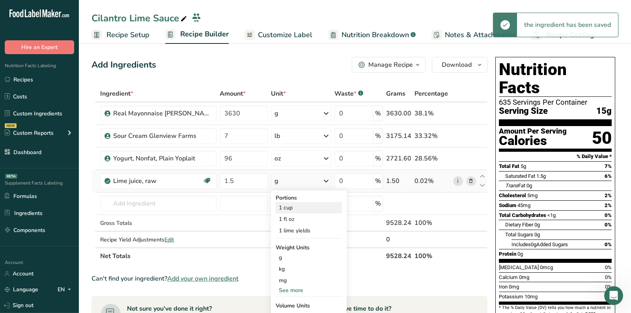
click at [283, 211] on div "1 cup" at bounding box center [309, 207] width 66 height 11
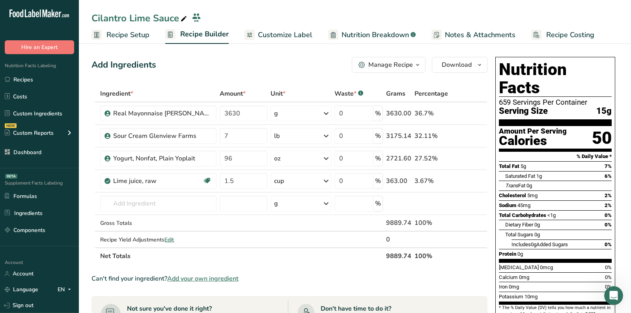
click at [197, 273] on span "Add your own ingredient" at bounding box center [202, 277] width 71 height 9
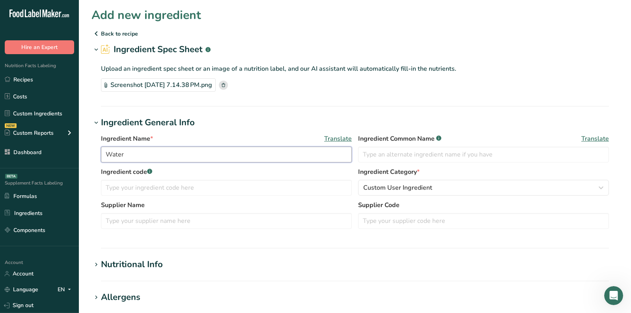
click at [162, 154] on input "Water" at bounding box center [226, 154] width 251 height 16
paste input "canned chipotle peppers (Embasa)"
type input "canned chipotle peppers (Embasa)"
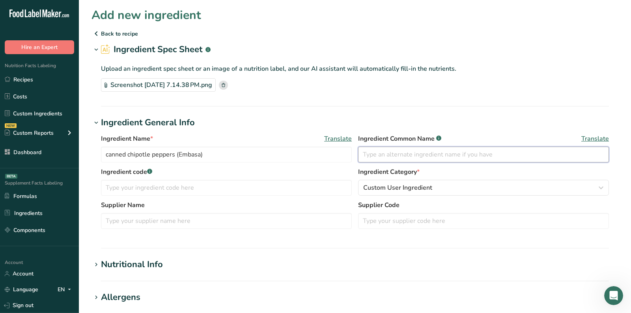
click at [366, 153] on input "text" at bounding box center [483, 154] width 251 height 16
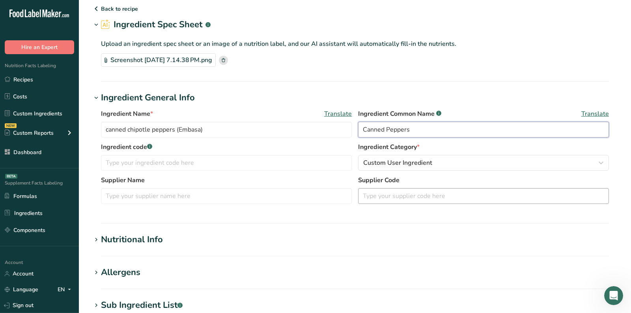
scroll to position [40, 0]
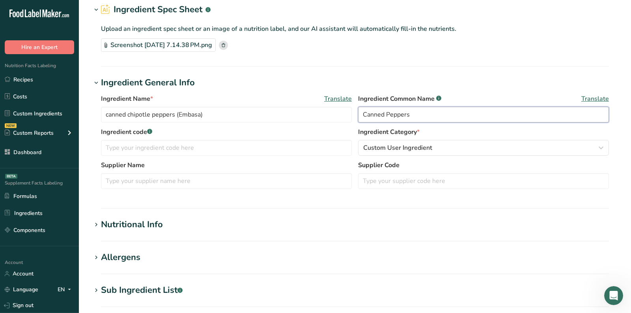
type input "Canned Peppers"
click at [137, 221] on div "Nutritional Info" at bounding box center [132, 224] width 62 height 13
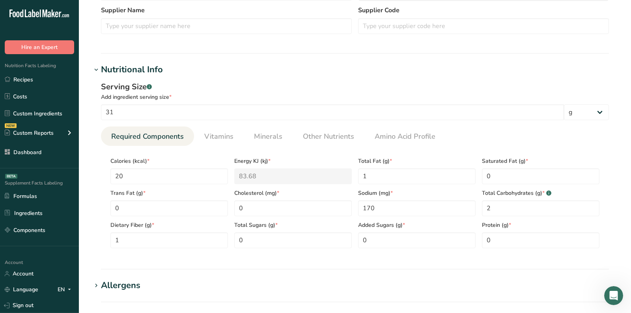
scroll to position [258, 0]
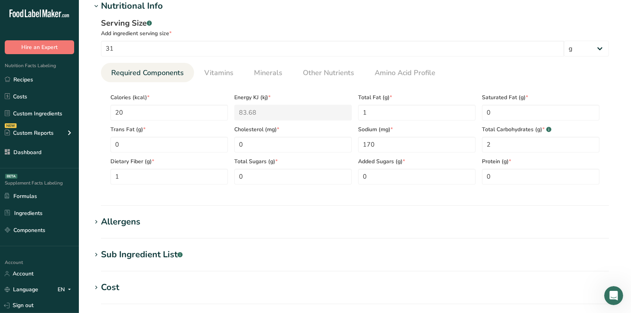
click at [116, 226] on div "Allergens" at bounding box center [120, 221] width 39 height 13
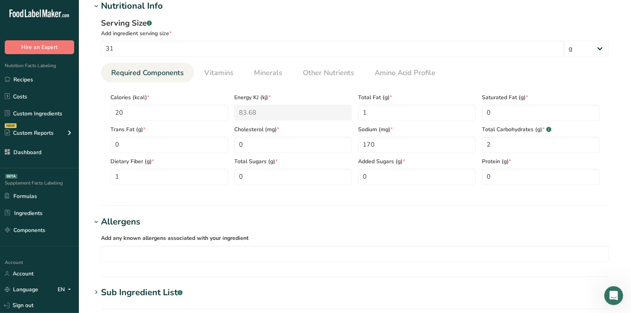
click at [126, 281] on section "Add new ingredient Back to recipe Ingredient Spec Sheet .a-a{fill:#347362;}.b-a…" at bounding box center [355, 126] width 552 height 768
click at [126, 288] on div "Sub Ingredient List .a-a{fill:#347362;}.b-a{fill:#fff;}" at bounding box center [142, 292] width 82 height 13
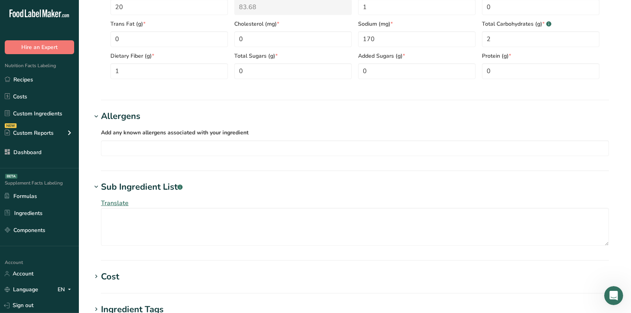
scroll to position [385, 0]
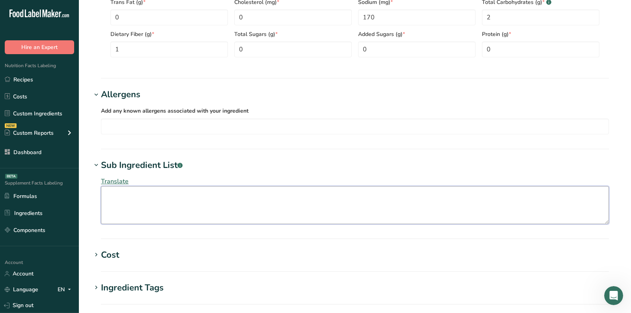
click at [146, 204] on textarea at bounding box center [355, 205] width 508 height 38
paste textarea "Water, Tomato Paste, Dried Chipotle Peppers, Distilled Vinegar, Corn Oil, Less …"
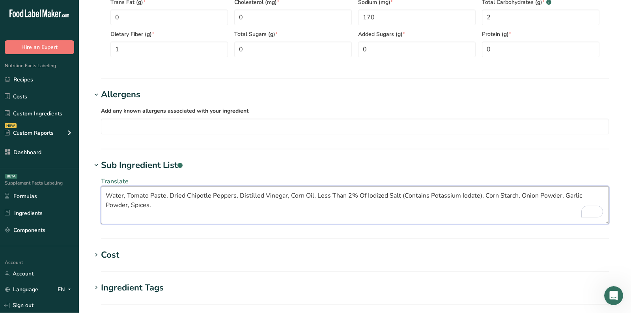
scroll to position [536, 0]
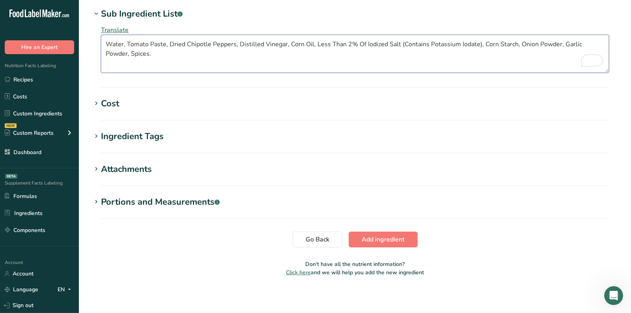
type textarea "Water, Tomato Paste, Dried Chipotle Peppers, Distilled Vinegar, Corn Oil, Less …"
click at [391, 241] on span "Add ingredient" at bounding box center [383, 238] width 43 height 9
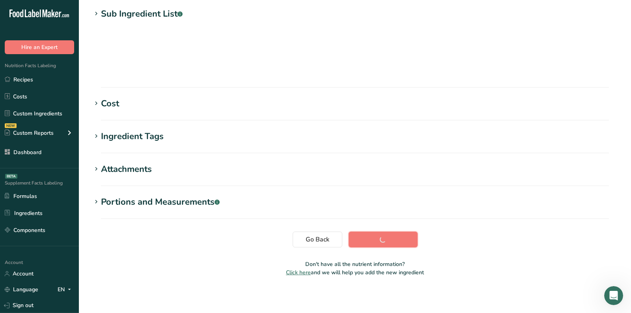
scroll to position [111, 0]
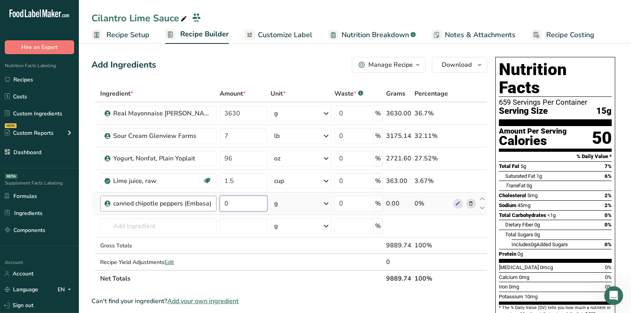
drag, startPoint x: 243, startPoint y: 200, endPoint x: 210, endPoint y: 200, distance: 33.1
click at [211, 200] on tr "canned chipotle peppers (Embasa) 0 g Weight Units g kg mg See more Volume Units…" at bounding box center [289, 203] width 395 height 22
type input "13"
click at [306, 210] on div "Ingredient * Amount * Unit * Waste * .a-a{fill:#347362;}.b-a{fill:#fff;} Grams …" at bounding box center [290, 185] width 396 height 201
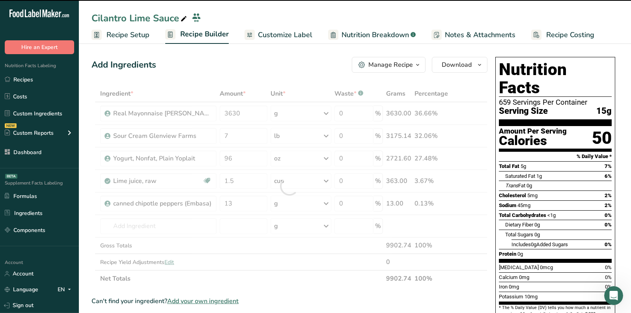
click at [303, 202] on div "g" at bounding box center [301, 203] width 61 height 16
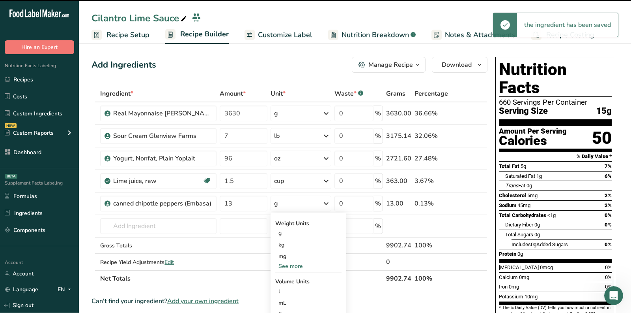
click at [303, 202] on div "g" at bounding box center [301, 203] width 61 height 16
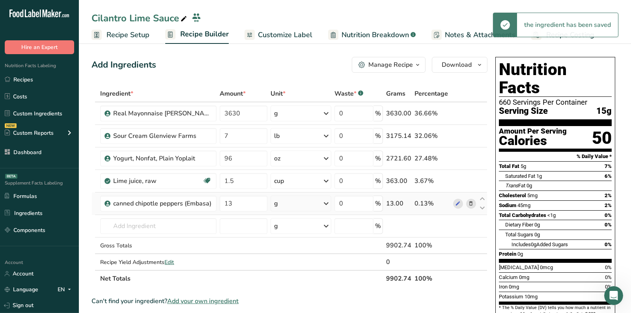
click at [296, 199] on div "g" at bounding box center [301, 203] width 61 height 16
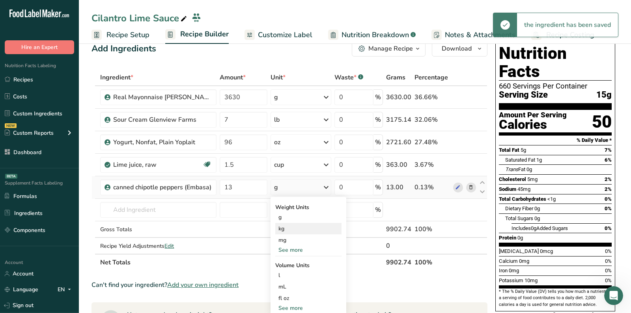
scroll to position [24, 0]
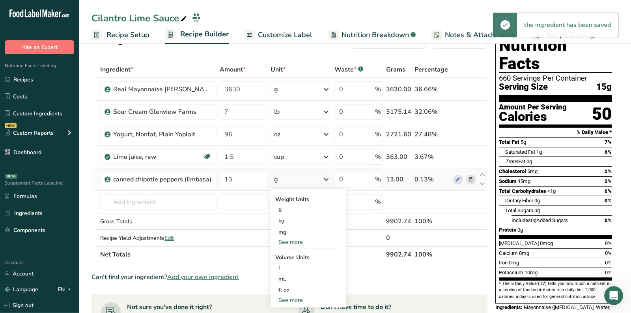
click at [290, 238] on div "See more" at bounding box center [308, 242] width 66 height 8
click at [288, 268] on div "oz" at bounding box center [308, 265] width 66 height 11
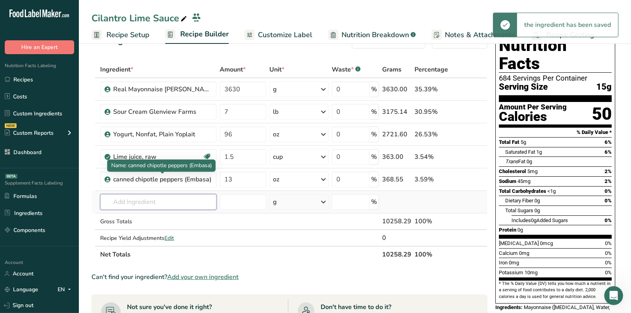
click at [163, 195] on input "text" at bounding box center [158, 202] width 116 height 16
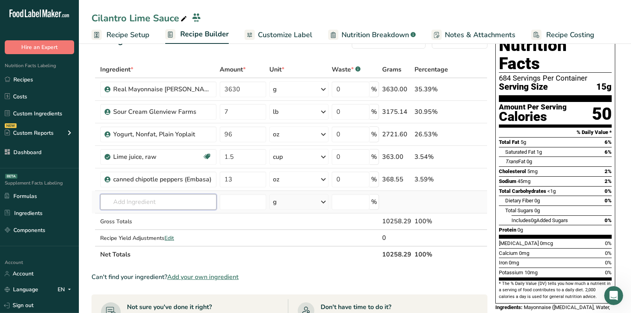
paste input "cilantro"
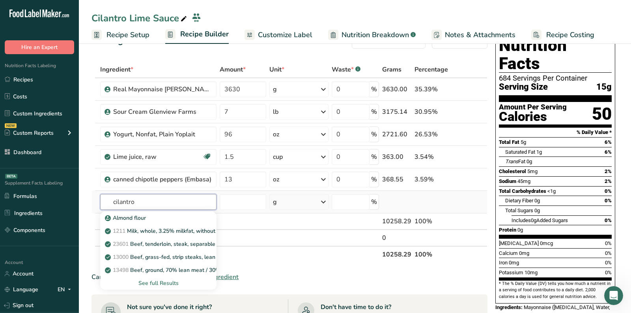
scroll to position [46, 0]
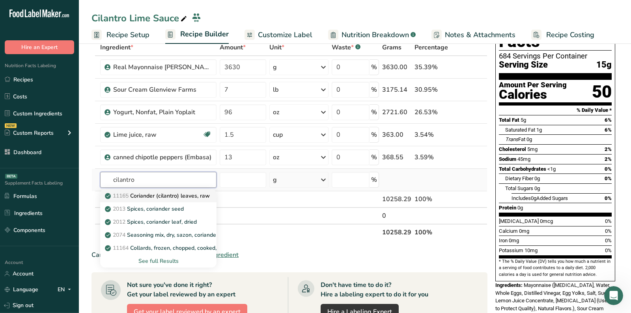
type input "cilantro"
click at [159, 193] on p "11165 Coriander (cilantro) leaves, raw" at bounding box center [158, 195] width 103 height 8
type input "Coriander (cilantro) leaves, raw"
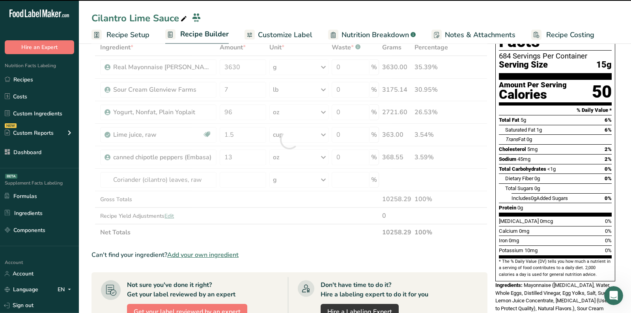
click at [299, 179] on div at bounding box center [290, 139] width 396 height 201
type input "0"
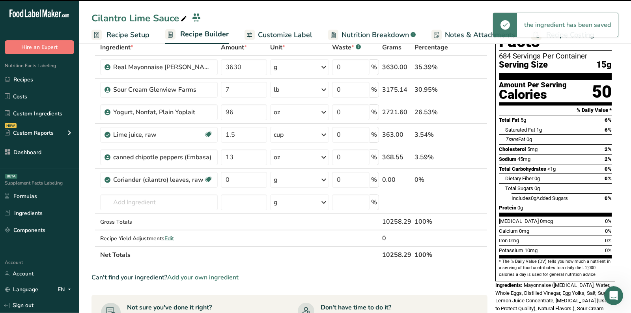
click at [299, 179] on div "g" at bounding box center [299, 180] width 58 height 16
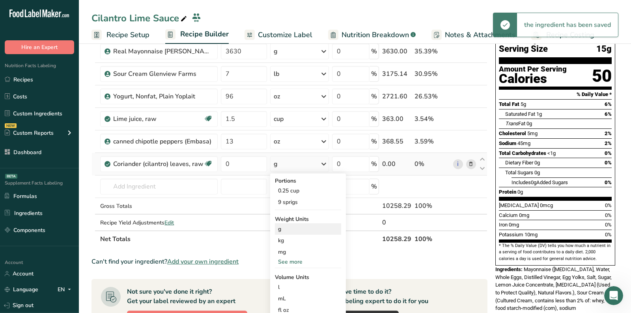
scroll to position [65, 0]
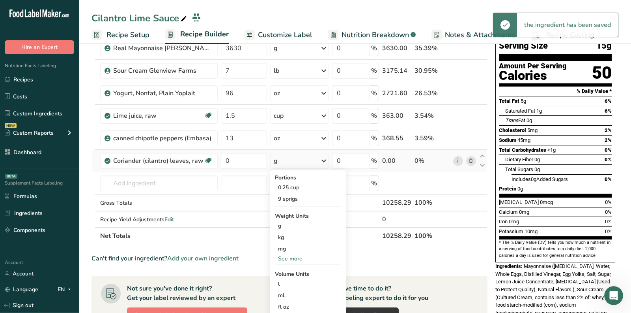
click at [290, 254] on div "See more" at bounding box center [308, 258] width 66 height 8
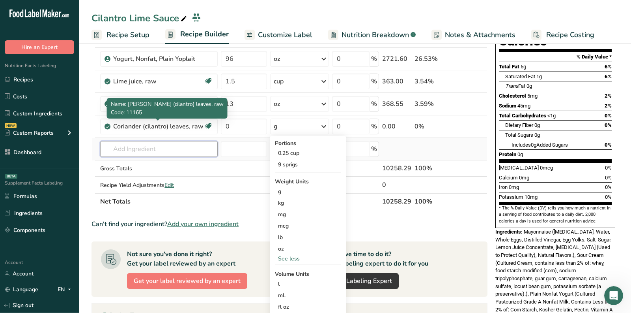
click at [167, 152] on input "text" at bounding box center [159, 149] width 118 height 16
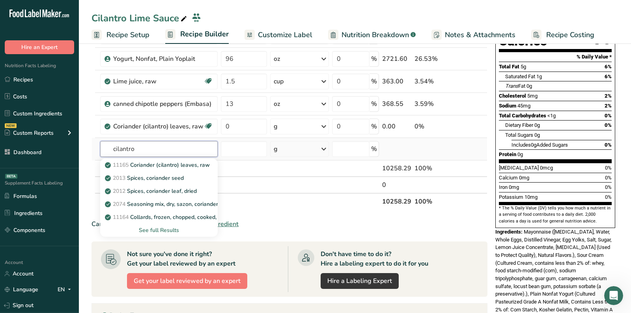
type input "cilantro"
click at [166, 228] on div "See full Results" at bounding box center [159, 230] width 105 height 8
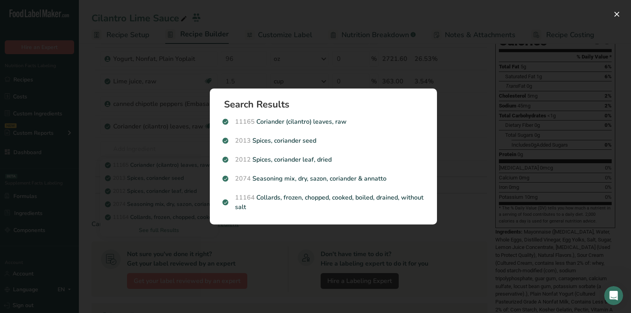
click at [310, 245] on div "Search results modal" at bounding box center [315, 156] width 631 height 313
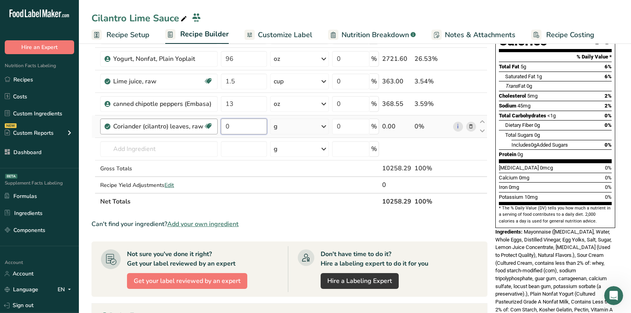
drag, startPoint x: 250, startPoint y: 126, endPoint x: 130, endPoint y: 124, distance: 119.6
click at [130, 124] on tr "Coriander (cilantro) leaves, raw Source of Antioxidants Dairy free Gluten free …" at bounding box center [289, 126] width 395 height 22
type input "30"
click at [515, 151] on span "Protein" at bounding box center [507, 154] width 17 height 6
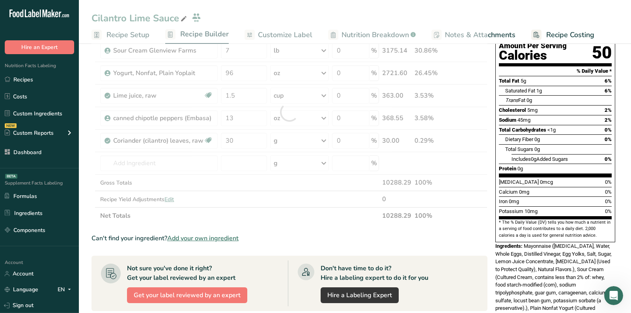
scroll to position [77, 0]
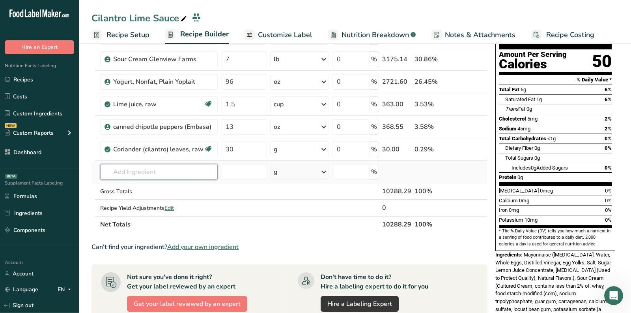
click at [165, 169] on input "text" at bounding box center [159, 172] width 118 height 16
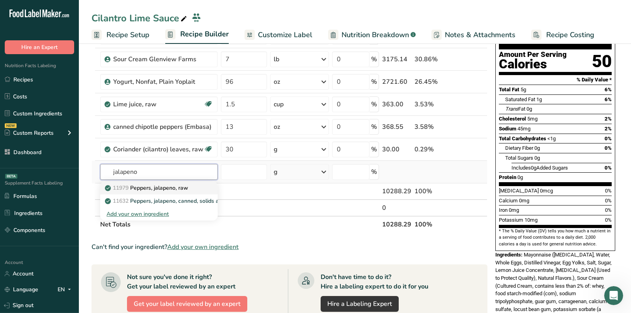
type input "jalapeno"
click at [179, 183] on p "11979 Peppers, jalapeno, raw" at bounding box center [148, 187] width 82 height 8
type input "Peppers, jalapeno, raw"
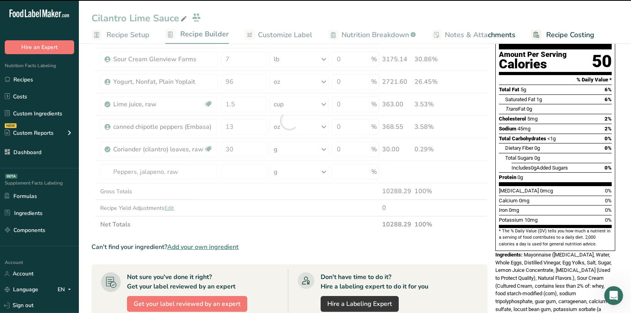
type input "0"
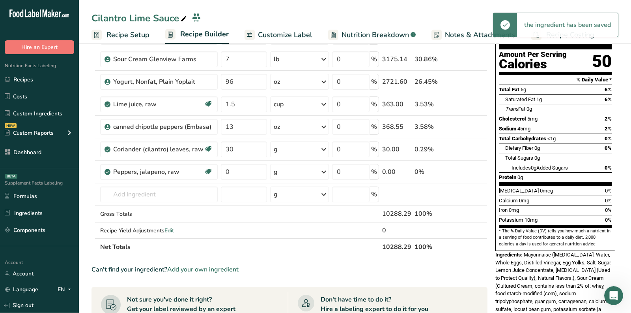
click at [305, 167] on div "g" at bounding box center [299, 172] width 58 height 16
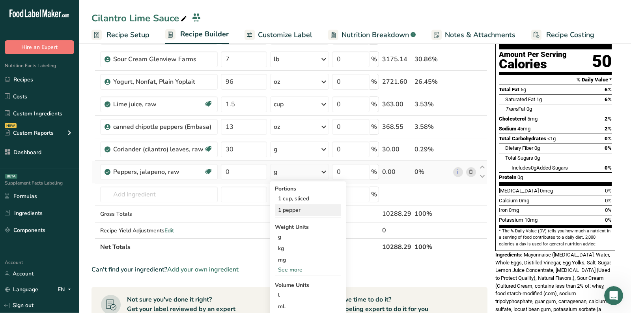
click at [300, 206] on div "1 pepper" at bounding box center [308, 209] width 66 height 11
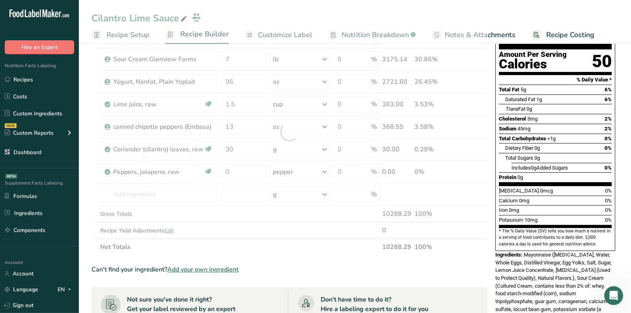
click at [242, 165] on div at bounding box center [290, 132] width 396 height 246
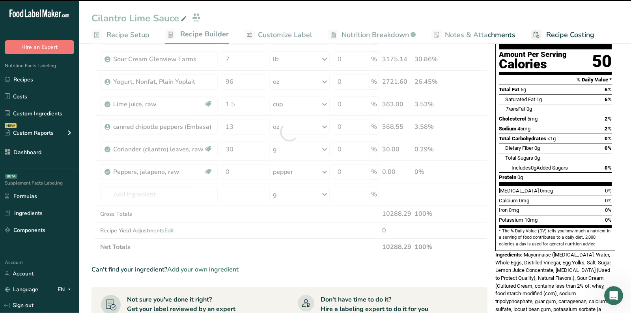
click at [242, 165] on div at bounding box center [290, 132] width 396 height 246
click at [242, 166] on div at bounding box center [290, 132] width 396 height 246
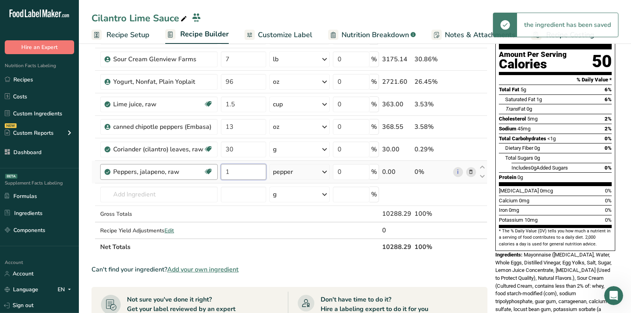
drag, startPoint x: 241, startPoint y: 170, endPoint x: 210, endPoint y: 170, distance: 31.2
click at [210, 170] on tr "Peppers, jalapeno, raw Dairy free Gluten free Vegan Vegetarian Soy free 1 peppe…" at bounding box center [289, 172] width 395 height 22
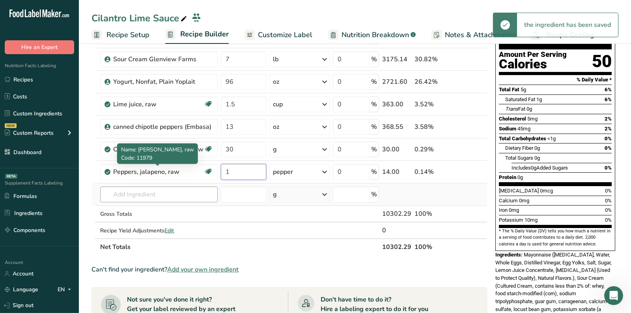
type input "1"
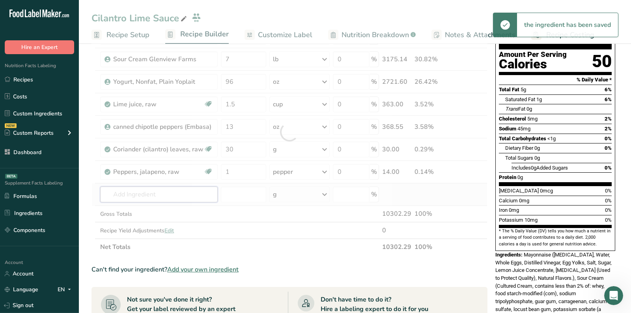
click at [147, 186] on div "Ingredient * Amount * Unit * Waste * .a-a{fill:#347362;}.b-a{fill:#fff;} Grams …" at bounding box center [290, 132] width 396 height 246
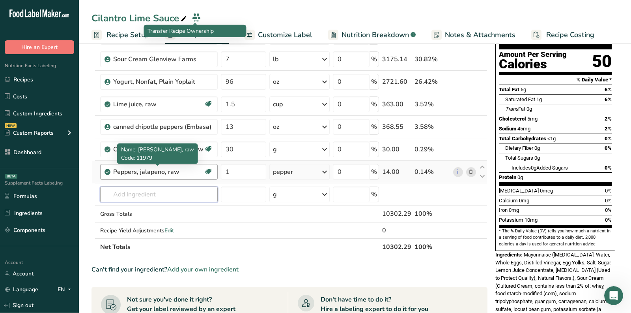
scroll to position [0, 0]
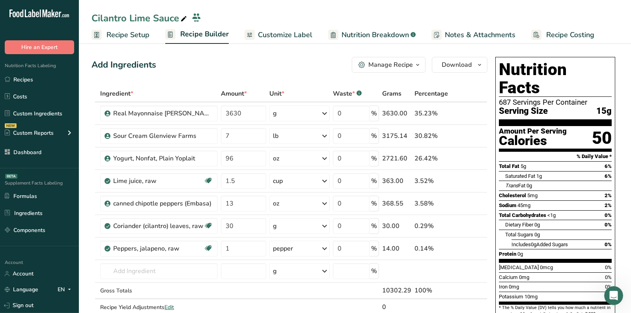
click at [137, 37] on span "Recipe Setup" at bounding box center [128, 35] width 43 height 11
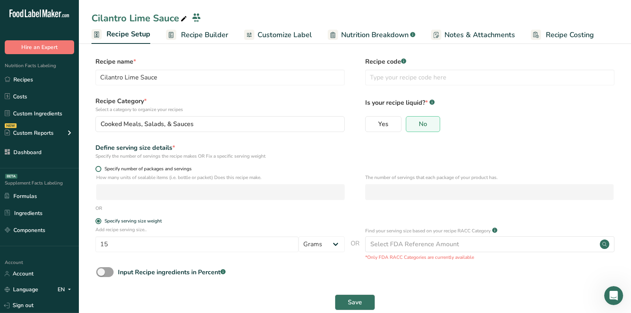
click at [106, 171] on span "Specify number of packages and servings" at bounding box center [146, 169] width 90 height 6
click at [101, 171] on input "Specify number of packages and servings" at bounding box center [97, 168] width 5 height 5
radio input "true"
radio input "false"
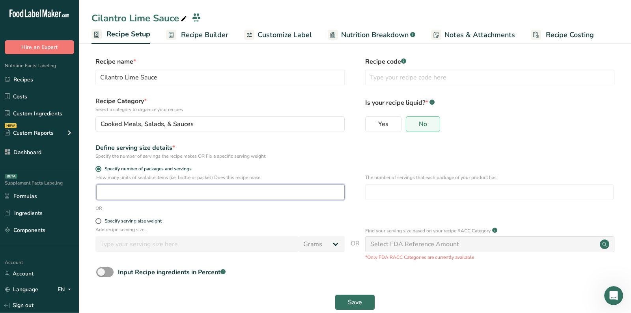
click at [265, 191] on input "number" at bounding box center [220, 192] width 249 height 16
type input "20"
click at [364, 298] on button "Save" at bounding box center [355, 302] width 40 height 16
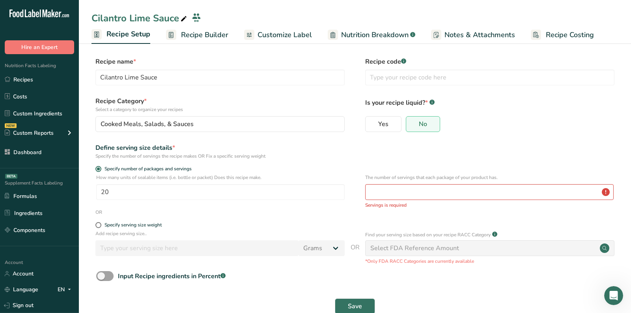
click at [399, 182] on div "The number of servings that each package of your product has. Servings is requi…" at bounding box center [489, 191] width 249 height 35
click at [399, 190] on input "number" at bounding box center [489, 192] width 249 height 16
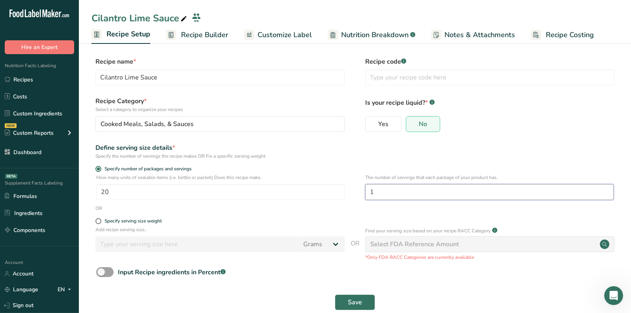
scroll to position [14, 0]
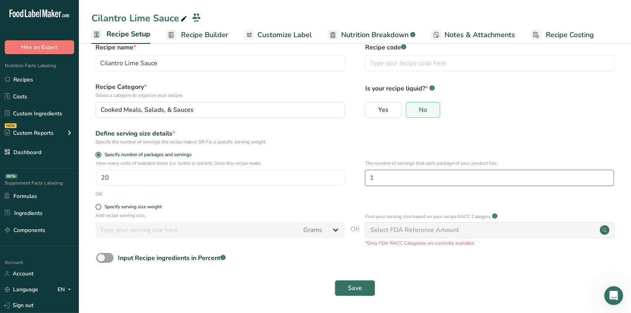
type input "1"
click at [356, 281] on button "Save" at bounding box center [355, 288] width 40 height 16
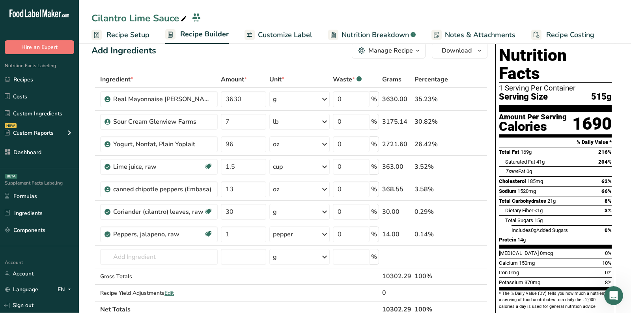
click at [135, 34] on span "Recipe Setup" at bounding box center [128, 35] width 43 height 11
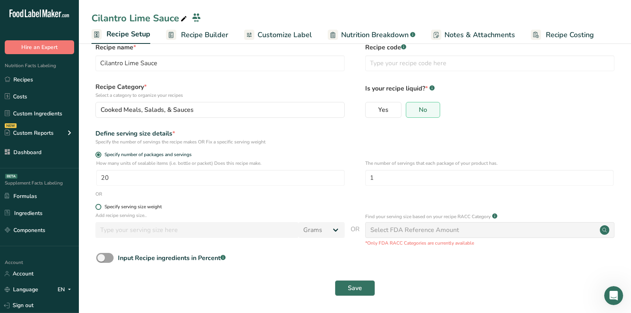
click at [99, 206] on span at bounding box center [98, 207] width 6 height 6
click at [99, 206] on input "Specify serving size weight" at bounding box center [97, 206] width 5 height 5
radio input "true"
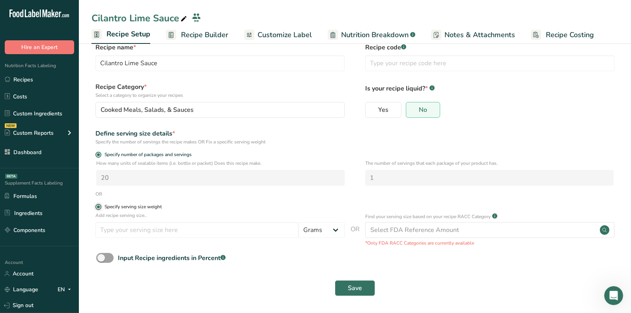
radio input "false"
click at [112, 221] on div "Add recipe serving size.. Grams kg mg mcg lb oz l mL fl oz tbsp tsp cup qt gall…" at bounding box center [219, 226] width 249 height 30
click at [113, 225] on input "number" at bounding box center [196, 230] width 203 height 16
type input "15"
click at [341, 286] on button "Save" at bounding box center [355, 288] width 40 height 16
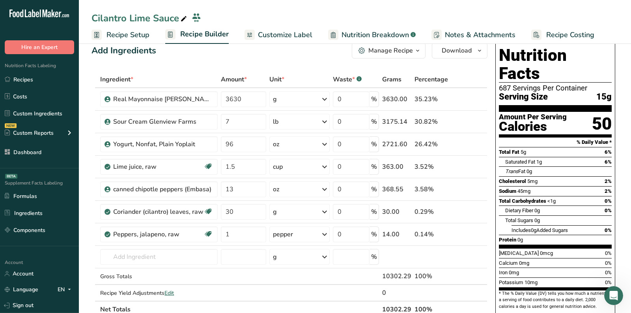
click at [133, 32] on span "Recipe Setup" at bounding box center [128, 35] width 43 height 11
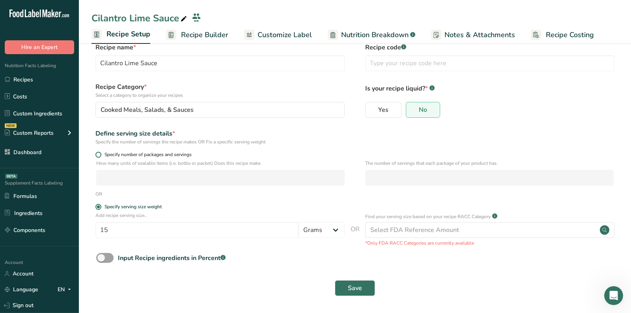
click at [117, 153] on span "Specify number of packages and servings" at bounding box center [146, 155] width 90 height 6
click at [101, 153] on input "Specify number of packages and servings" at bounding box center [97, 154] width 5 height 5
radio input "true"
radio input "false"
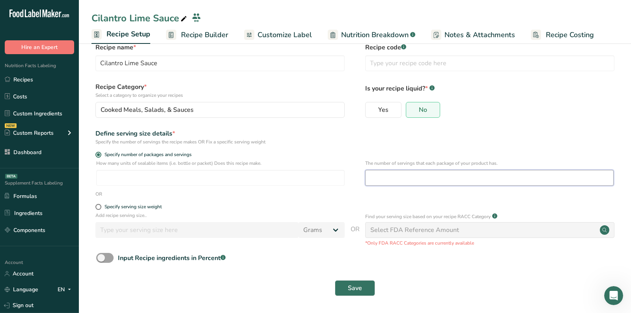
click at [397, 179] on input "number" at bounding box center [489, 178] width 249 height 16
type input "30"
click at [212, 32] on span "Recipe Builder" at bounding box center [204, 35] width 47 height 11
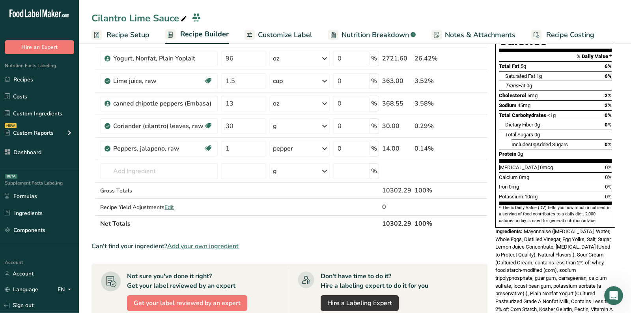
scroll to position [101, 0]
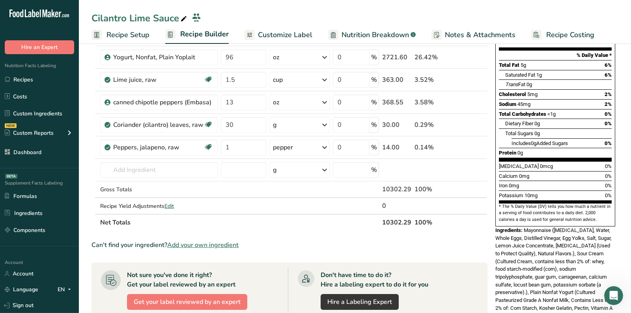
click at [127, 37] on span "Recipe Setup" at bounding box center [128, 35] width 43 height 11
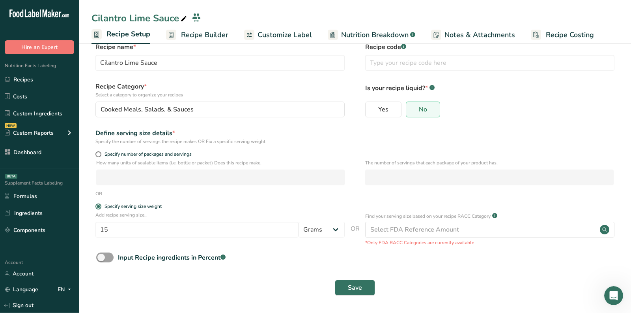
scroll to position [14, 0]
click at [97, 152] on span at bounding box center [98, 155] width 6 height 6
click at [97, 152] on input "Specify number of packages and servings" at bounding box center [97, 154] width 5 height 5
radio input "true"
radio input "false"
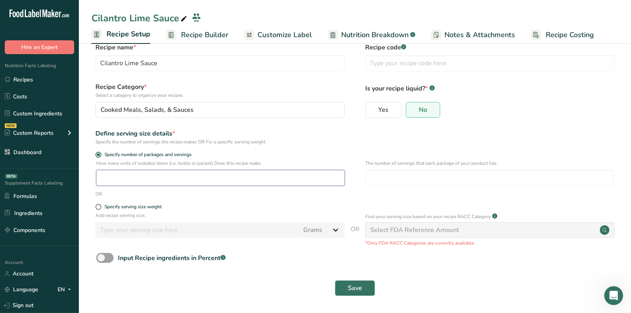
click at [118, 180] on input "number" at bounding box center [220, 178] width 249 height 16
type input "22.712"
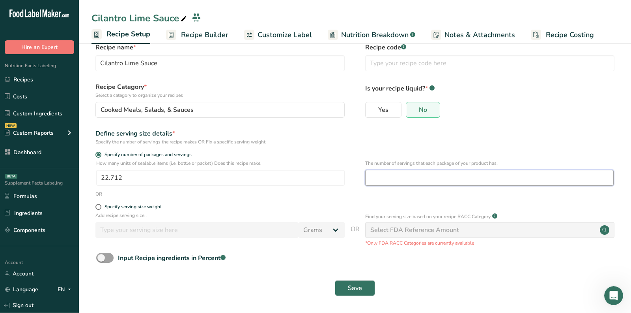
click at [414, 172] on input "number" at bounding box center [489, 178] width 249 height 16
type input "30.239"
click at [354, 294] on button "Save" at bounding box center [355, 288] width 40 height 16
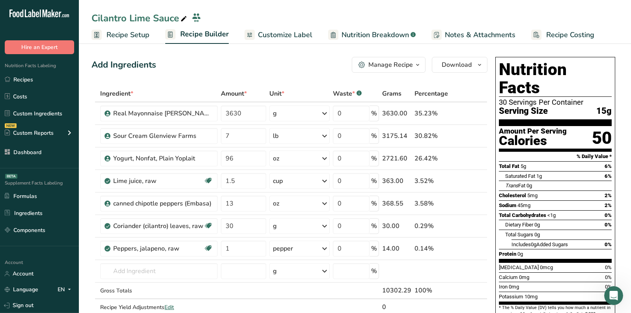
click at [288, 30] on span "Customize Label" at bounding box center [285, 35] width 54 height 11
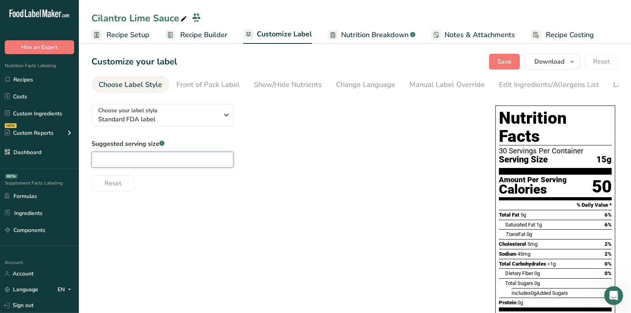
click at [190, 159] on input "text" at bounding box center [163, 160] width 142 height 16
type input "1 Tbsp"
click at [525, 90] on div "Edit Ingredients/Allergens List" at bounding box center [549, 84] width 100 height 11
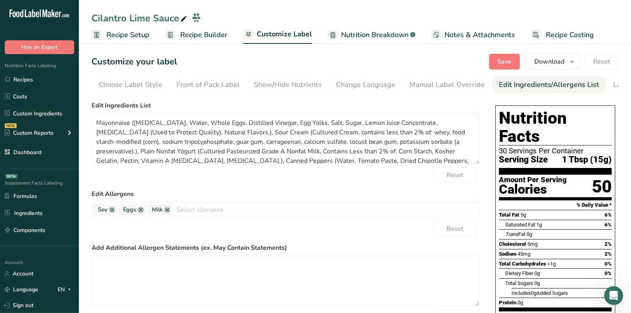
scroll to position [0, 46]
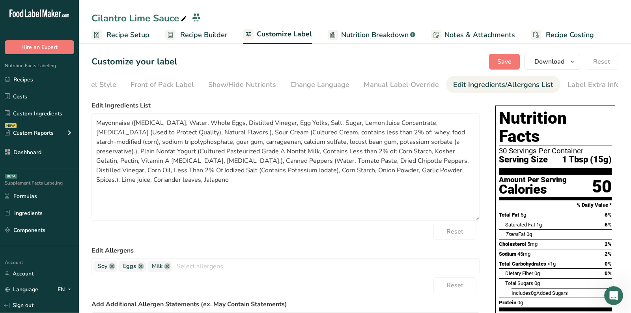
drag, startPoint x: 478, startPoint y: 161, endPoint x: 485, endPoint y: 219, distance: 58.4
click at [485, 219] on div "Choose your label style Standard FDA label USA (FDA) Standard FDA label Tabular…" at bounding box center [355, 310] width 527 height 426
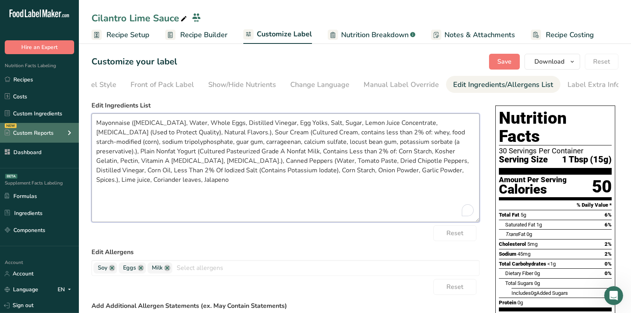
drag, startPoint x: 477, startPoint y: 174, endPoint x: 19, endPoint y: 124, distance: 460.9
click at [19, 124] on div ".a-20{fill:#fff;} Hire an Expert Nutrition Facts Labeling Recipes Costs Custom …" at bounding box center [315, 268] width 631 height 536
click at [326, 202] on textarea "Mayonnaise (Soybean Oil, Water, Whole Eggs, Distilled Vinegar, Egg Yolks, Salt,…" at bounding box center [286, 167] width 388 height 109
paste textarea "Mayonnaise (Soybean Oil, Water, Whole Eggs, Distilled Vinegar, Egg Yolks, Salt,…"
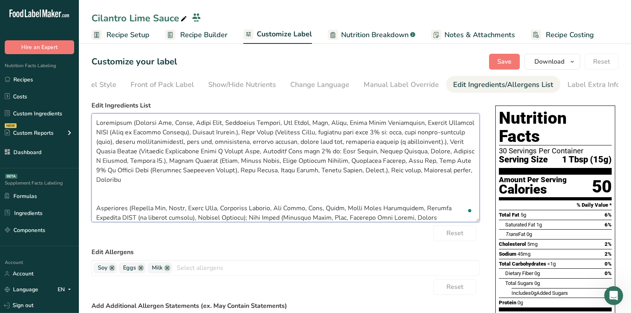
scroll to position [28, 0]
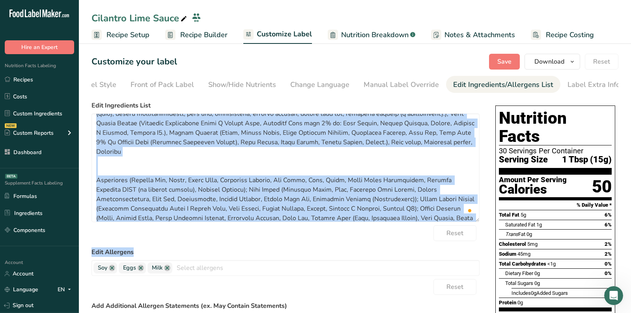
drag, startPoint x: 481, startPoint y: 223, endPoint x: 483, endPoint y: 256, distance: 33.3
click at [483, 257] on div "Choose your label style Standard FDA label USA (FDA) Standard FDA label Tabular…" at bounding box center [355, 310] width 527 height 426
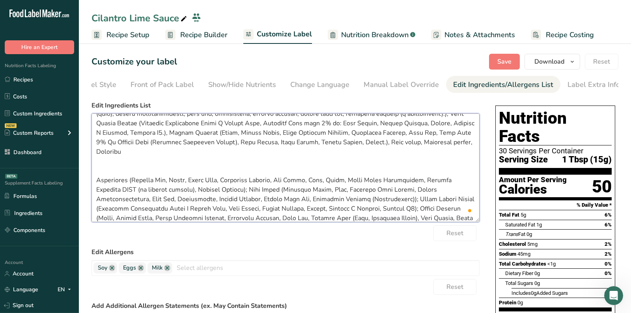
click at [451, 217] on textarea "To enrich screen reader interactions, please activate Accessibility in Grammarl…" at bounding box center [286, 167] width 388 height 109
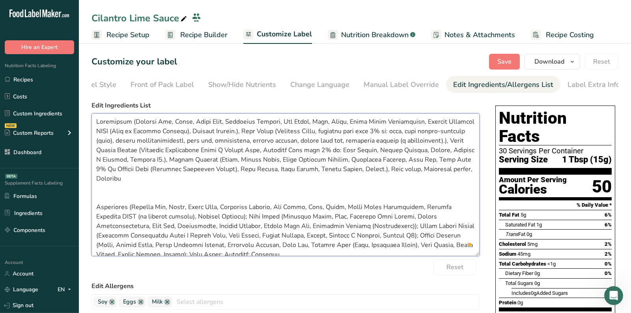
scroll to position [0, 0]
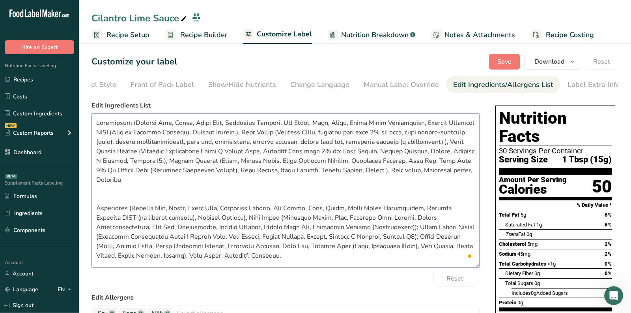
drag, startPoint x: 479, startPoint y: 223, endPoint x: 494, endPoint y: 269, distance: 47.9
click at [494, 269] on div "Choose your label style Standard FDA label USA (FDA) Standard FDA label Tabular…" at bounding box center [355, 310] width 527 height 426
click at [351, 221] on textarea "To enrich screen reader interactions, please activate Accessibility in Grammarl…" at bounding box center [286, 190] width 388 height 154
click at [347, 228] on textarea "To enrich screen reader interactions, please activate Accessibility in Grammarl…" at bounding box center [286, 190] width 388 height 154
click at [120, 247] on textarea "To enrich screen reader interactions, please activate Accessibility in Grammarl…" at bounding box center [286, 190] width 388 height 154
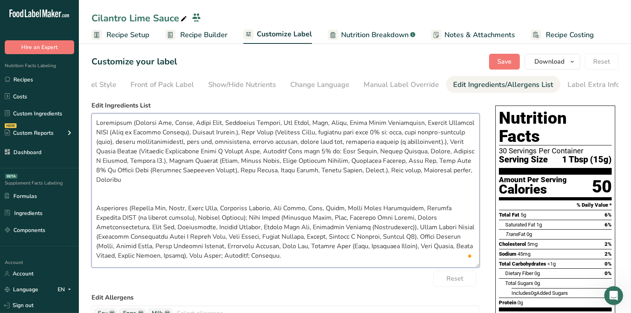
click at [148, 251] on textarea "To enrich screen reader interactions, please activate Accessibility in Grammarl…" at bounding box center [286, 190] width 388 height 154
click at [176, 249] on textarea "To enrich screen reader interactions, please activate Accessibility in Grammarl…" at bounding box center [286, 190] width 388 height 154
drag, startPoint x: 468, startPoint y: 176, endPoint x: 45, endPoint y: 110, distance: 427.3
click at [45, 110] on div ".a-20{fill:#fff;} Hire an Expert Nutrition Facts Labeling Recipes Costs Custom …" at bounding box center [315, 268] width 631 height 536
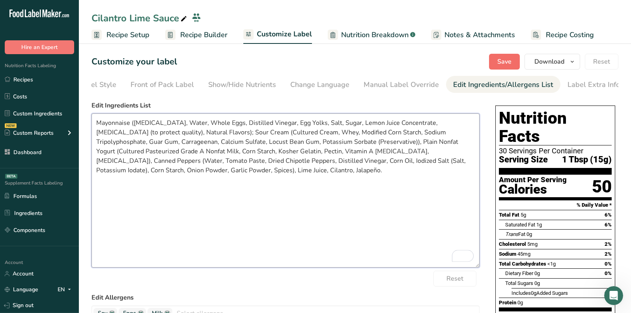
type textarea "Mayonnaise (Soybean Oil, Water, Whole Eggs, Distilled Vinegar, Egg Yolks, Salt,…"
click at [501, 61] on span "Save" at bounding box center [505, 61] width 14 height 9
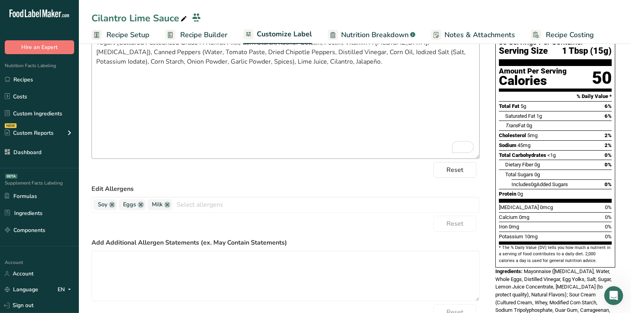
scroll to position [11, 0]
